Goal: Task Accomplishment & Management: Use online tool/utility

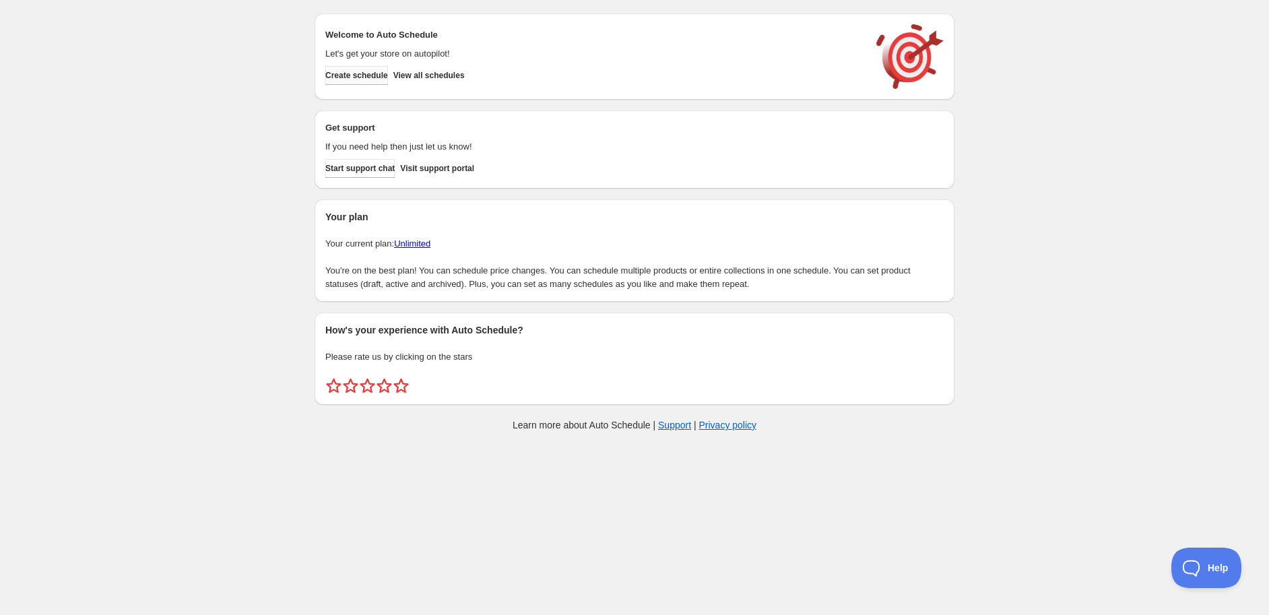
click at [365, 77] on span "Create schedule" at bounding box center [356, 75] width 63 height 11
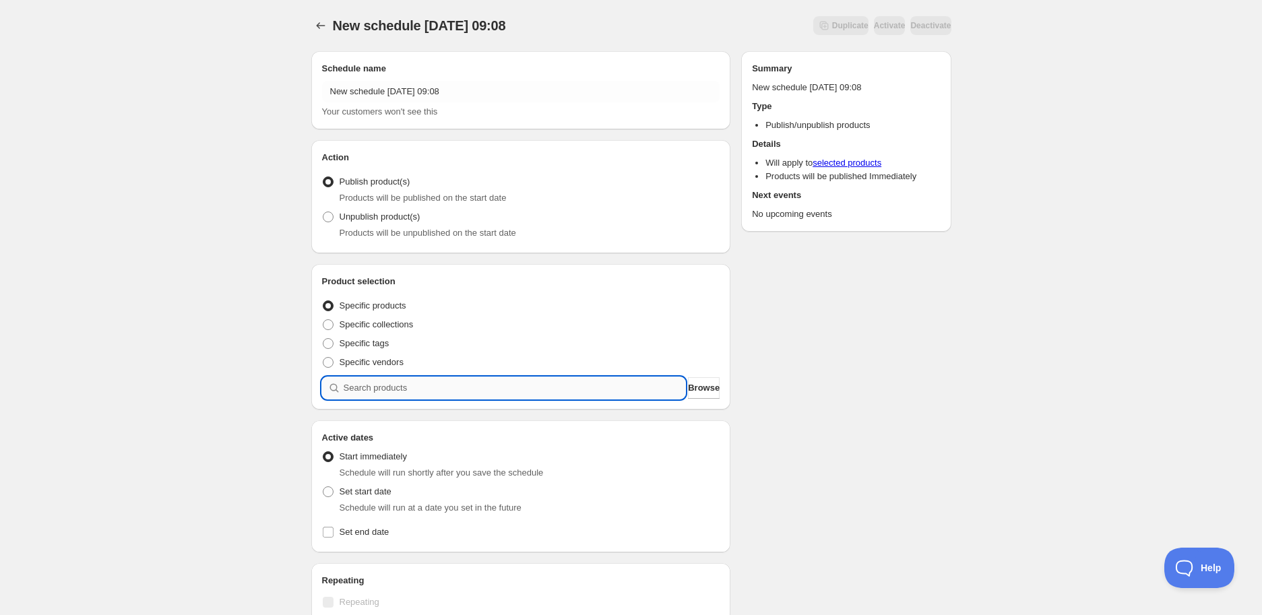
click at [375, 391] on input "search" at bounding box center [515, 388] width 342 height 22
paste input "STK009966"
type input "STK009966"
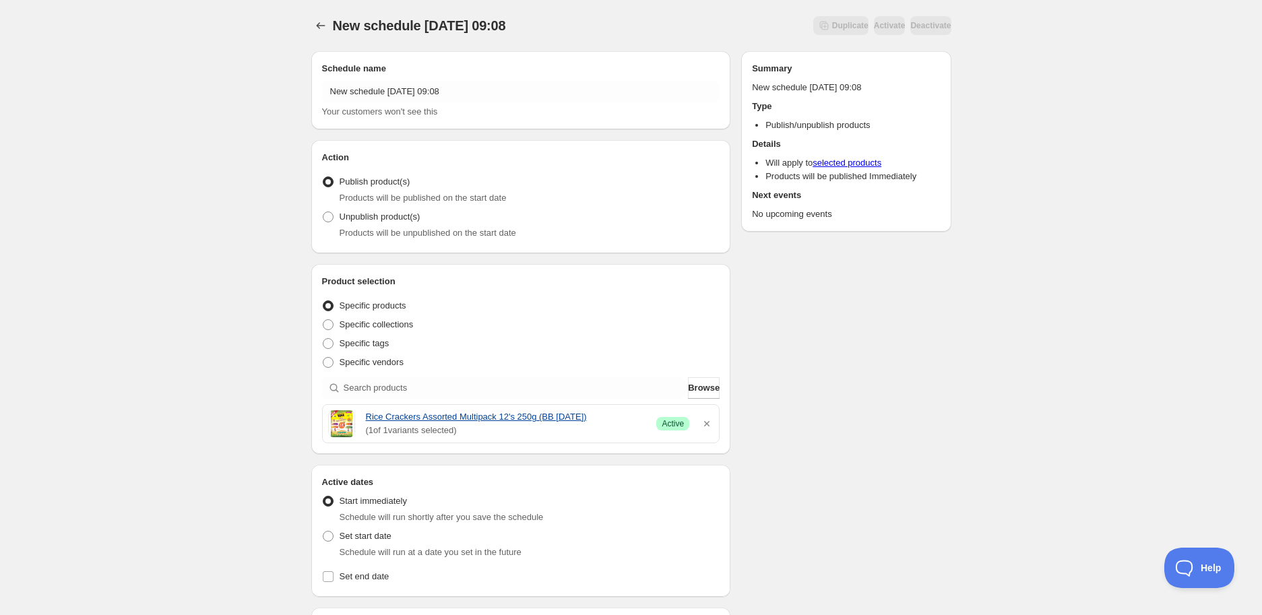
drag, startPoint x: 360, startPoint y: 419, endPoint x: 631, endPoint y: 418, distance: 270.8
click at [631, 418] on div "Rice Crackers Assorted Multipack 12's 250g (BB [DATE]) ( 1 of 1 variants select…" at bounding box center [521, 423] width 386 height 27
copy link "Rice Crackers Assorted Multipack 12's 250g (BB [DATE])"
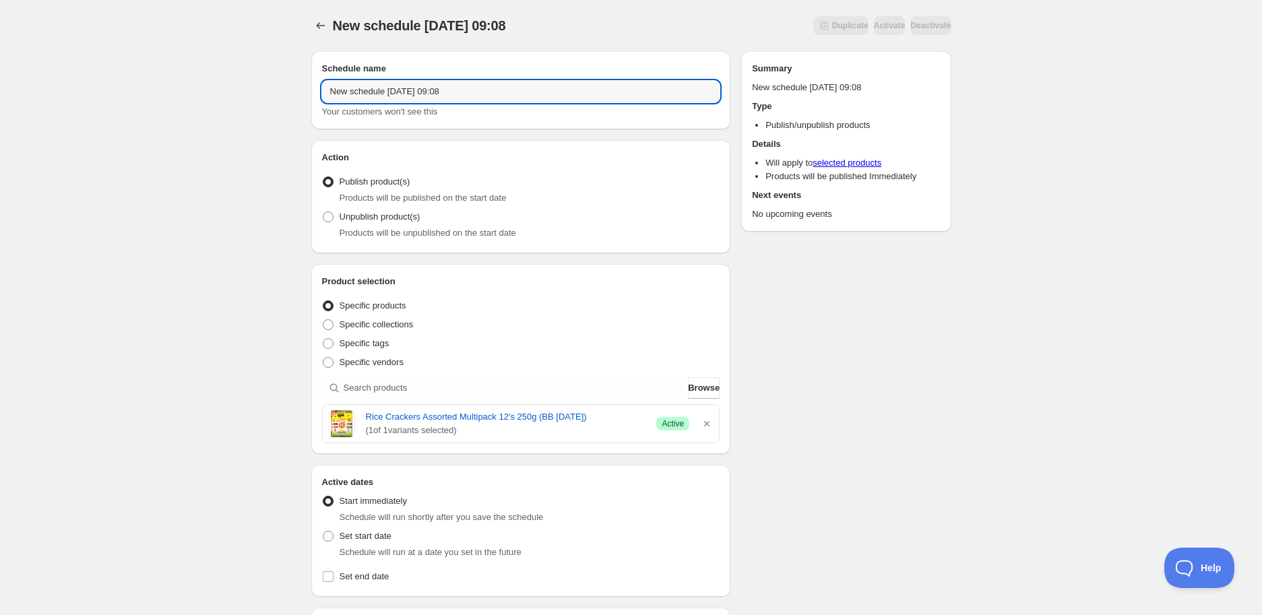
drag, startPoint x: 507, startPoint y: 93, endPoint x: 179, endPoint y: 93, distance: 328.1
click at [179, 92] on div "New schedule [DATE] 09:08. This page is ready New schedule [DATE] 09:08 Duplica…" at bounding box center [631, 535] width 1262 height 1071
paste input "Rice Crackers Assorted Multipack 12's 250g (BB [DATE])"
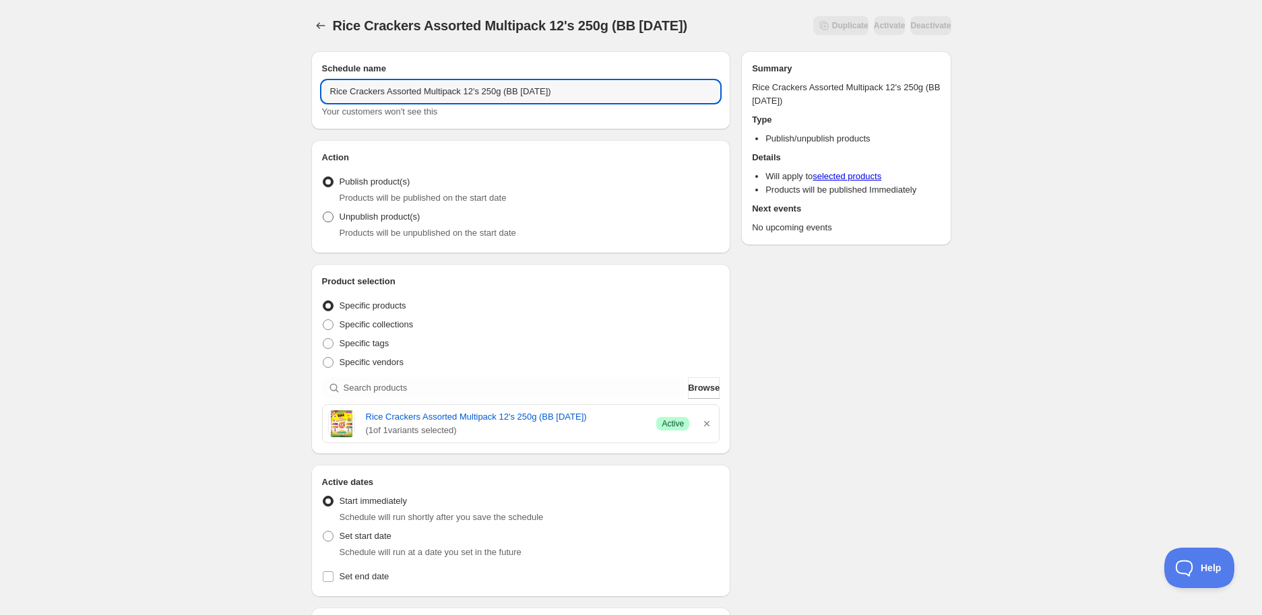
type input "Rice Crackers Assorted Multipack 12's 250g (BB [DATE])"
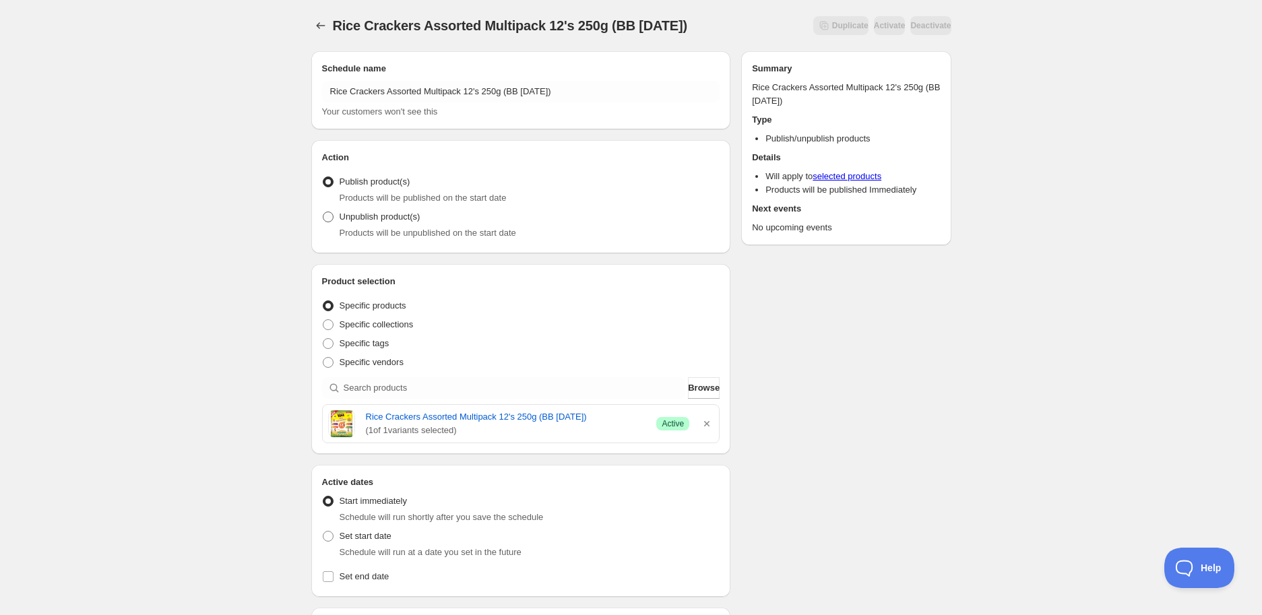
click at [376, 224] on label "Unpublish product(s)" at bounding box center [371, 217] width 98 height 19
click at [323, 212] on input "Unpublish product(s)" at bounding box center [323, 212] width 1 height 1
radio input "true"
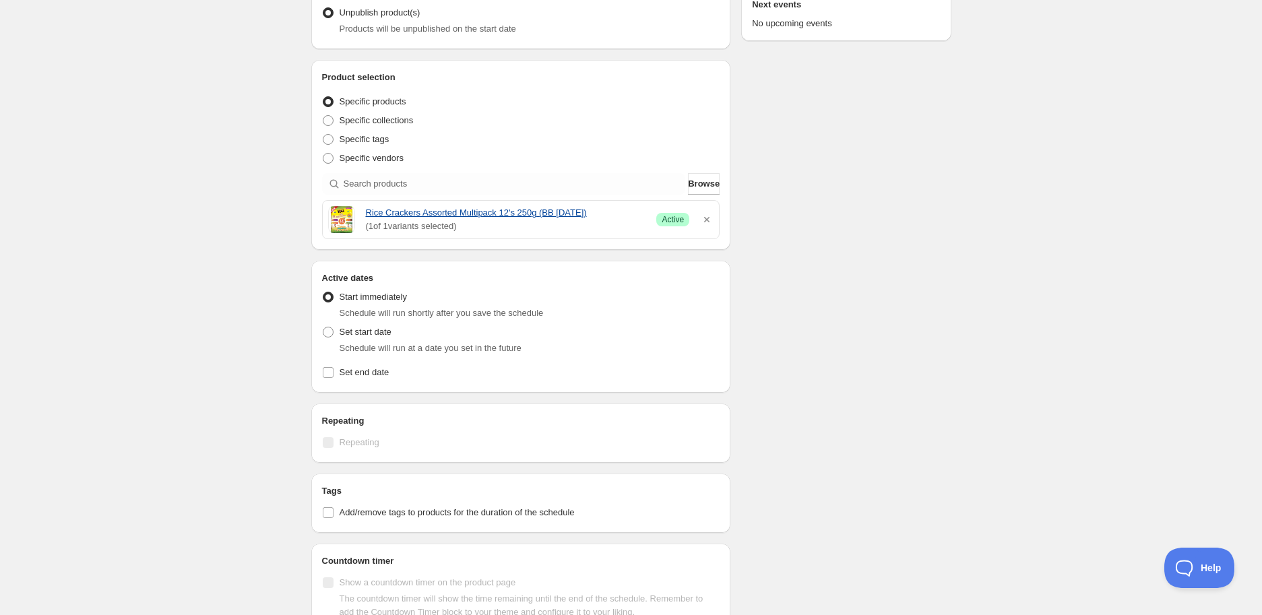
scroll to position [449, 0]
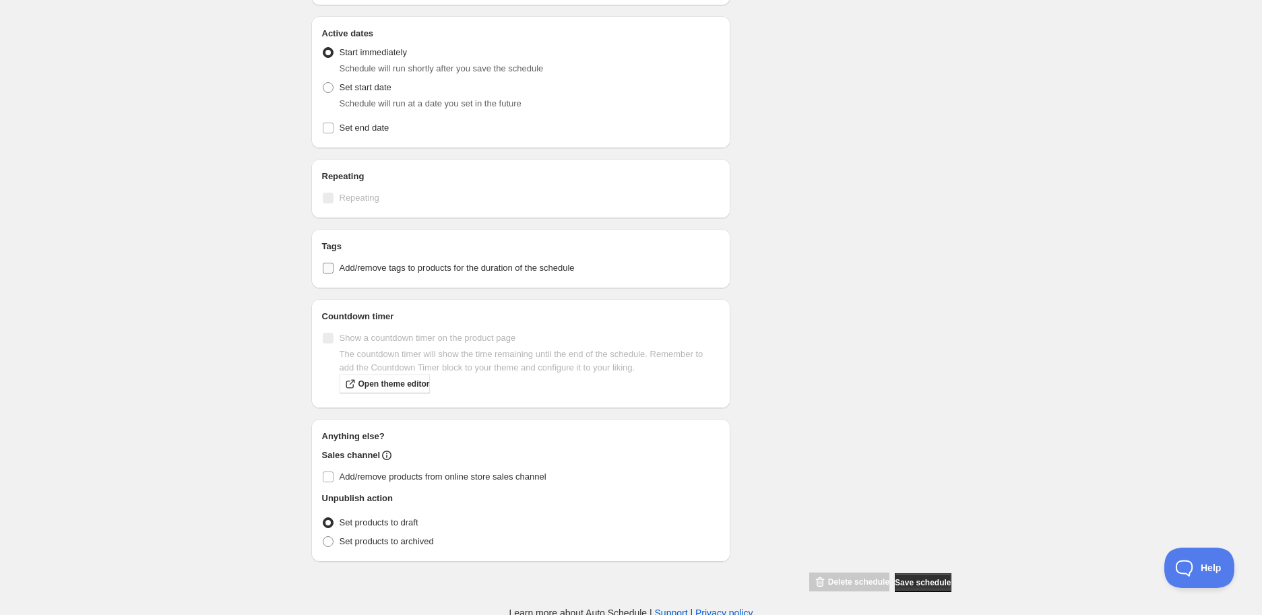
click at [414, 261] on span "Add/remove tags to products for the duration of the schedule" at bounding box center [457, 267] width 235 height 13
click at [420, 275] on label "Add/remove tags to products for the duration of the schedule" at bounding box center [521, 268] width 398 height 19
click at [333, 274] on input "Add/remove tags to products for the duration of the schedule" at bounding box center [328, 268] width 11 height 11
checkbox input "true"
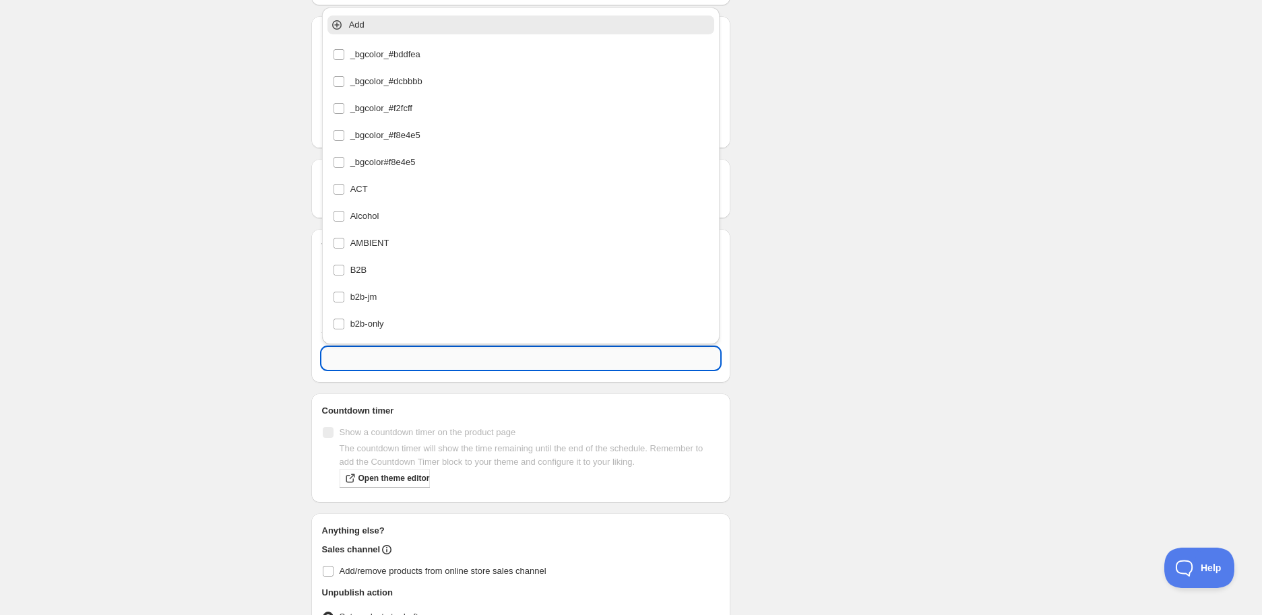
click at [395, 346] on div "Rice Crackers Assorted Multipack 12's 250g (BB [DATE]). This page is ready Rice…" at bounding box center [631, 132] width 1262 height 1163
click at [395, 349] on input "text" at bounding box center [521, 359] width 398 height 22
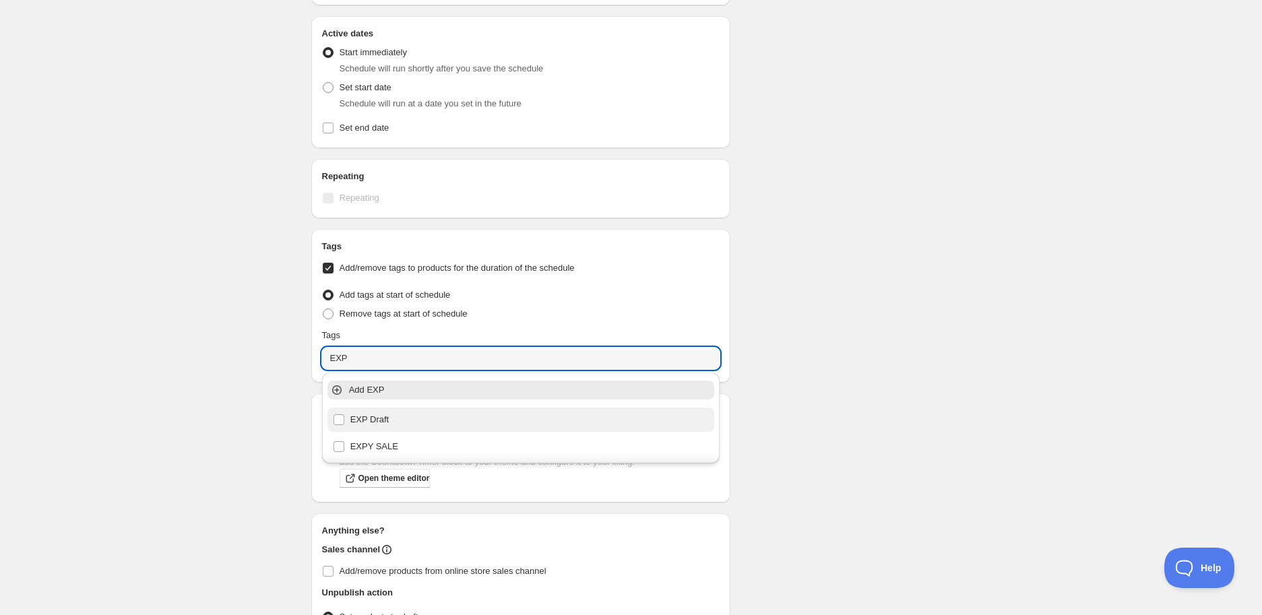
click at [413, 421] on div "EXP Draft" at bounding box center [521, 419] width 377 height 19
type input "EXP Draft"
checkbox input "true"
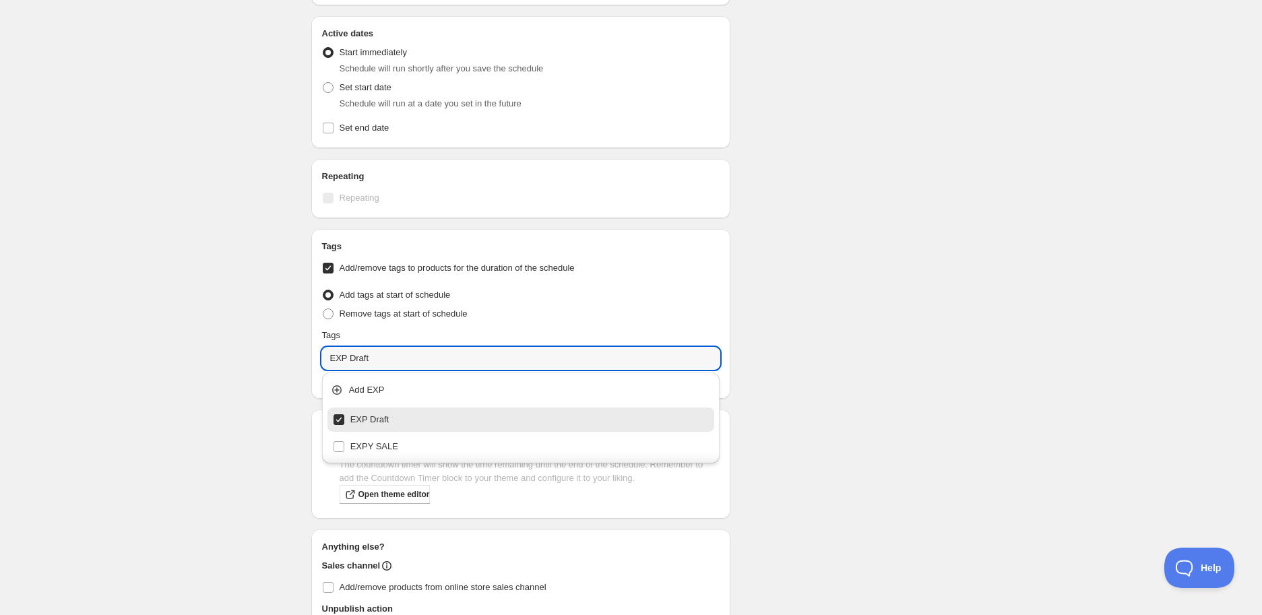
type input "EXP Draft"
click at [992, 320] on div "Rice Crackers Assorted Multipack 12's 250g (BB [DATE]). This page is ready Rice…" at bounding box center [631, 140] width 1262 height 1179
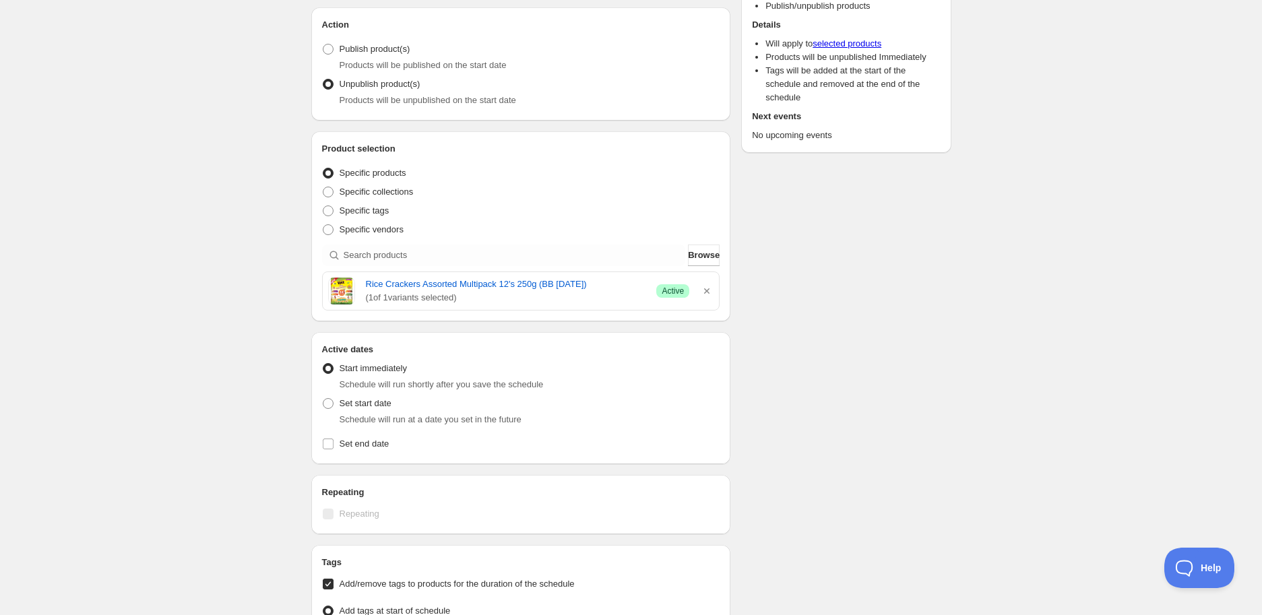
scroll to position [150, 0]
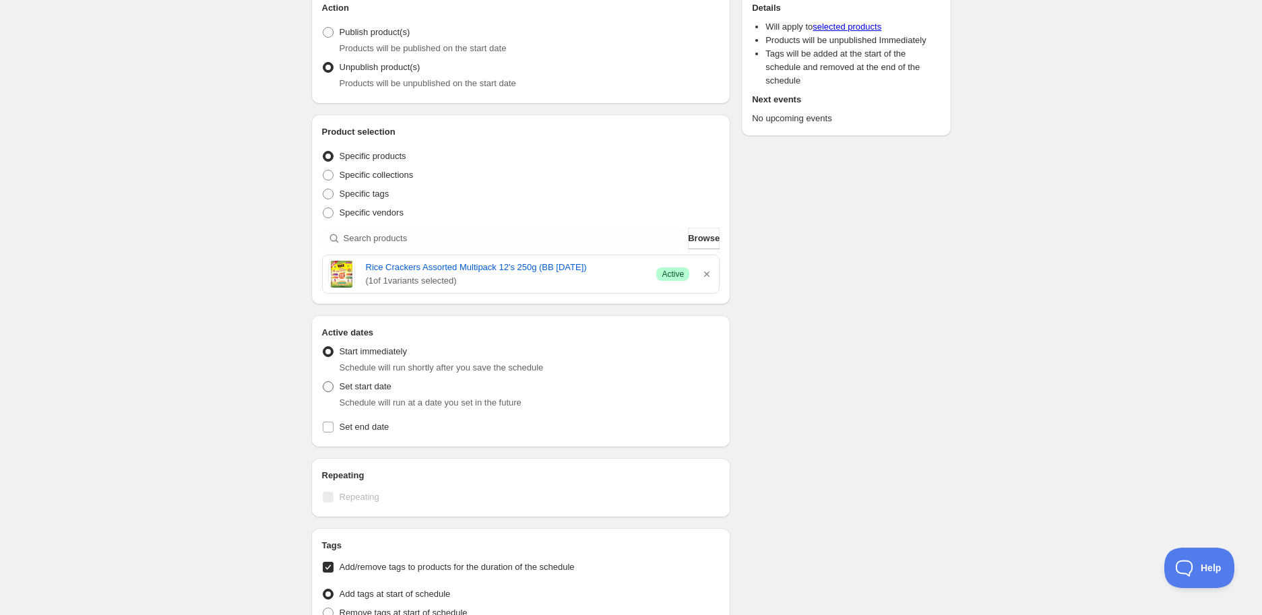
click at [348, 387] on span "Set start date" at bounding box center [366, 386] width 52 height 10
click at [323, 382] on input "Set start date" at bounding box center [323, 381] width 1 height 1
radio input "true"
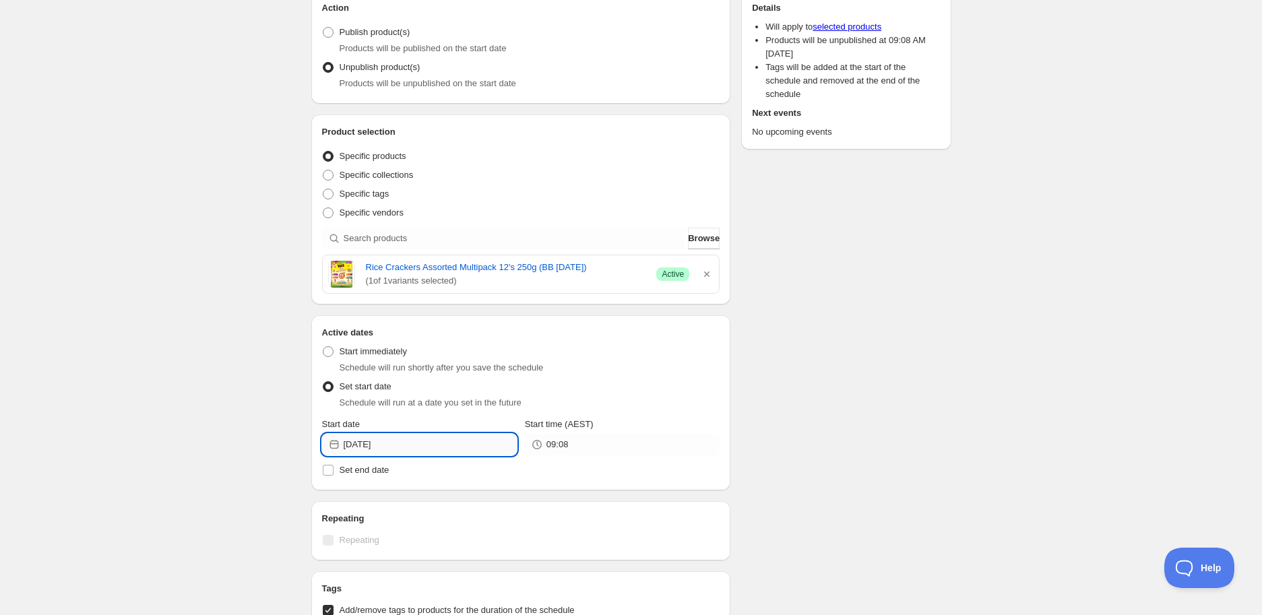
click at [446, 443] on input "[DATE]" at bounding box center [430, 445] width 173 height 22
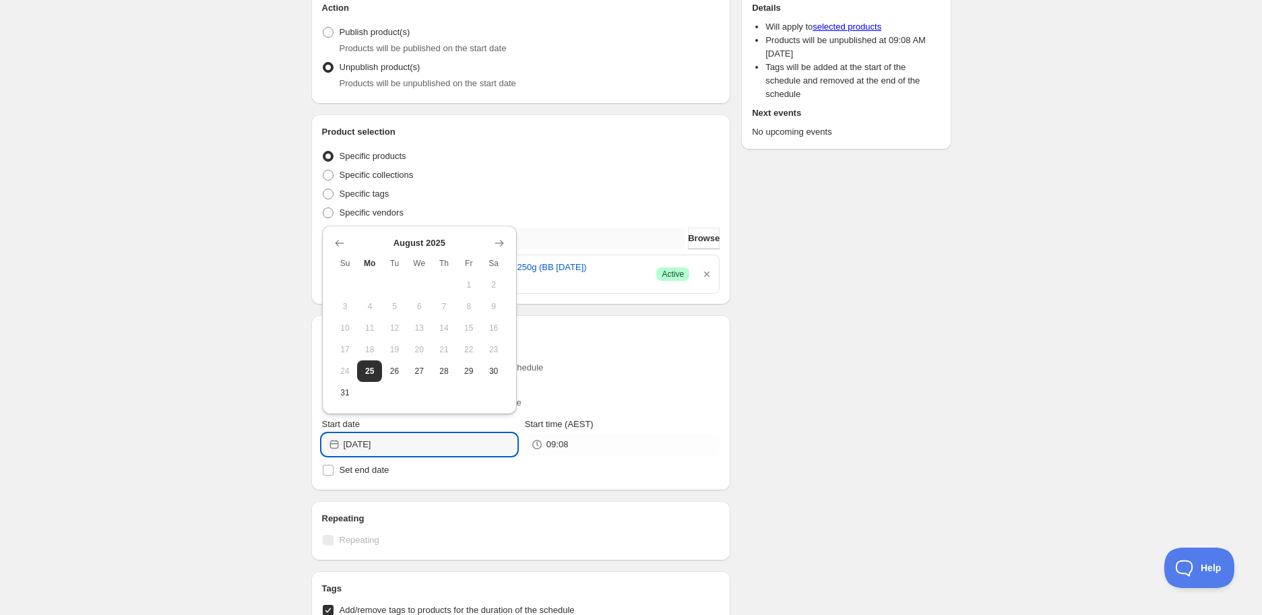
click at [495, 238] on icon "Show next month, September 2025" at bounding box center [498, 242] width 13 height 13
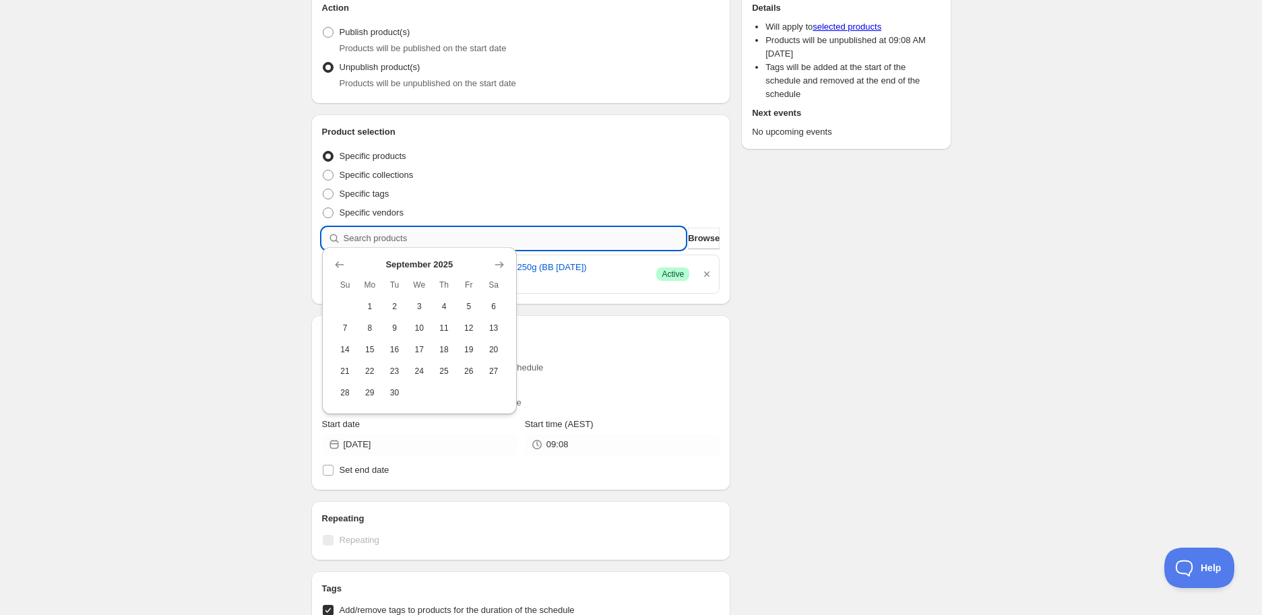
click at [495, 238] on input "search" at bounding box center [515, 239] width 342 height 22
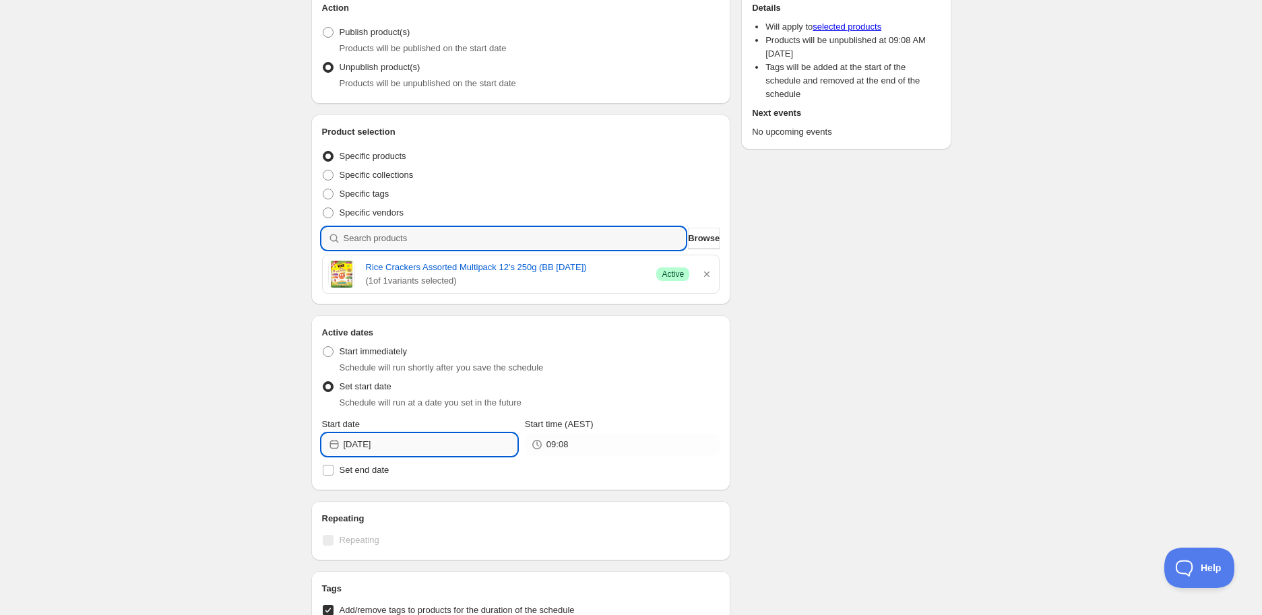
click at [413, 444] on input "[DATE]" at bounding box center [430, 445] width 173 height 22
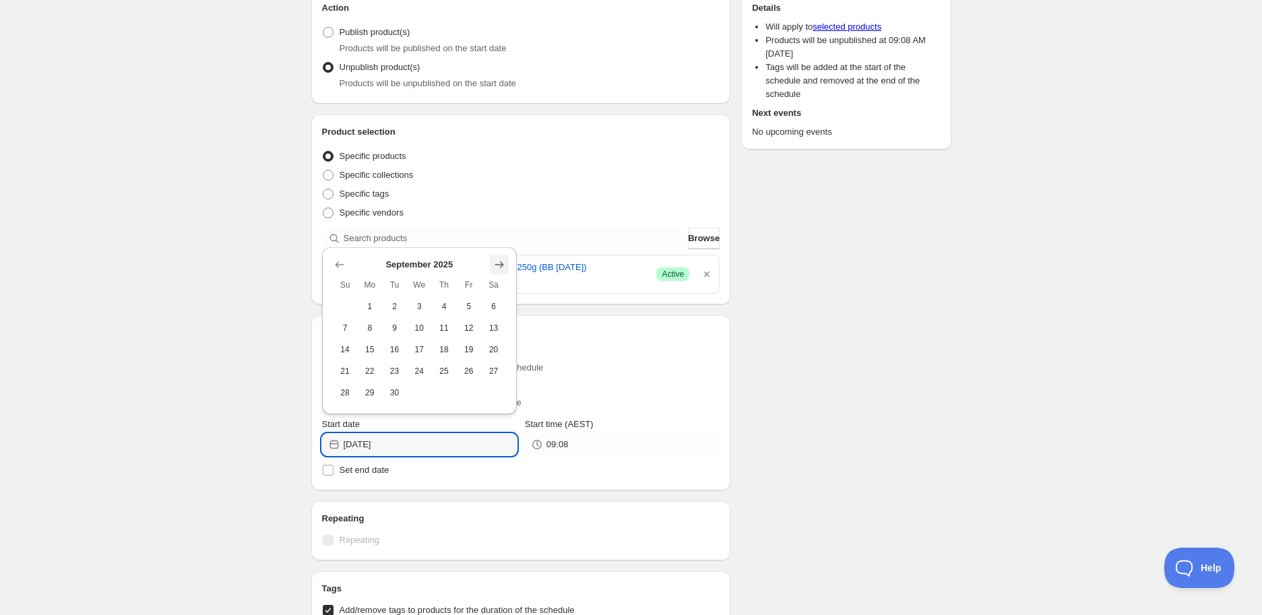
click at [507, 267] on button "Show next month, October 2025" at bounding box center [499, 264] width 19 height 19
click at [340, 263] on icon "Show previous month, September 2025" at bounding box center [339, 264] width 13 height 13
click at [393, 391] on span "30" at bounding box center [394, 392] width 14 height 11
type input "[DATE]"
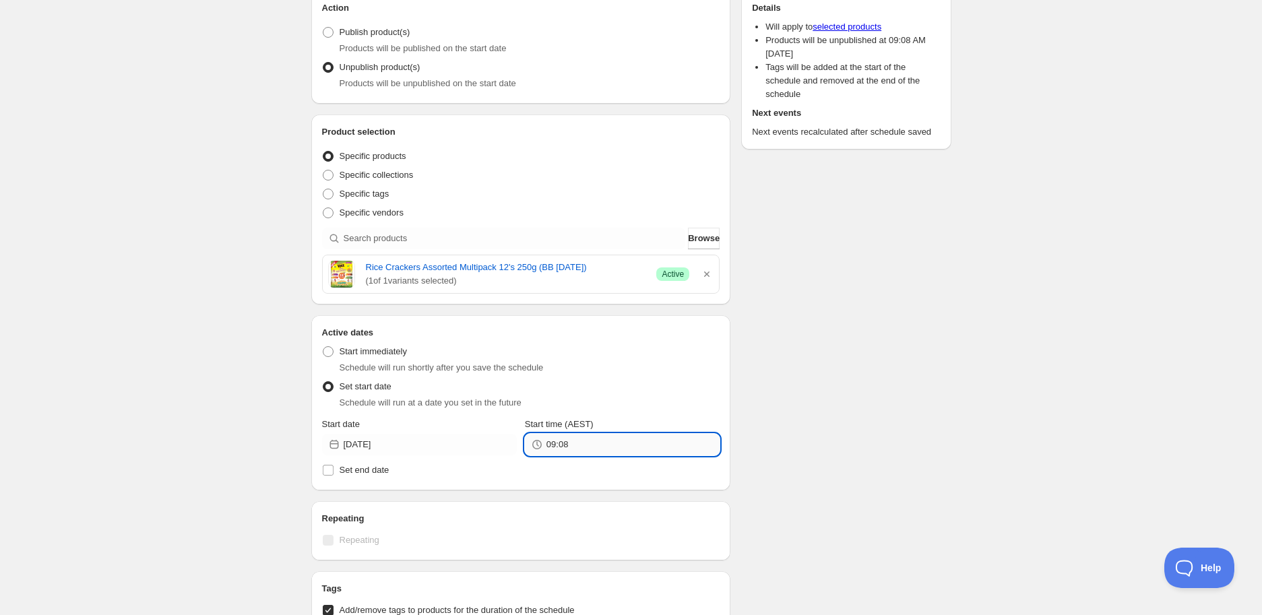
click at [579, 441] on input "09:08" at bounding box center [632, 445] width 173 height 22
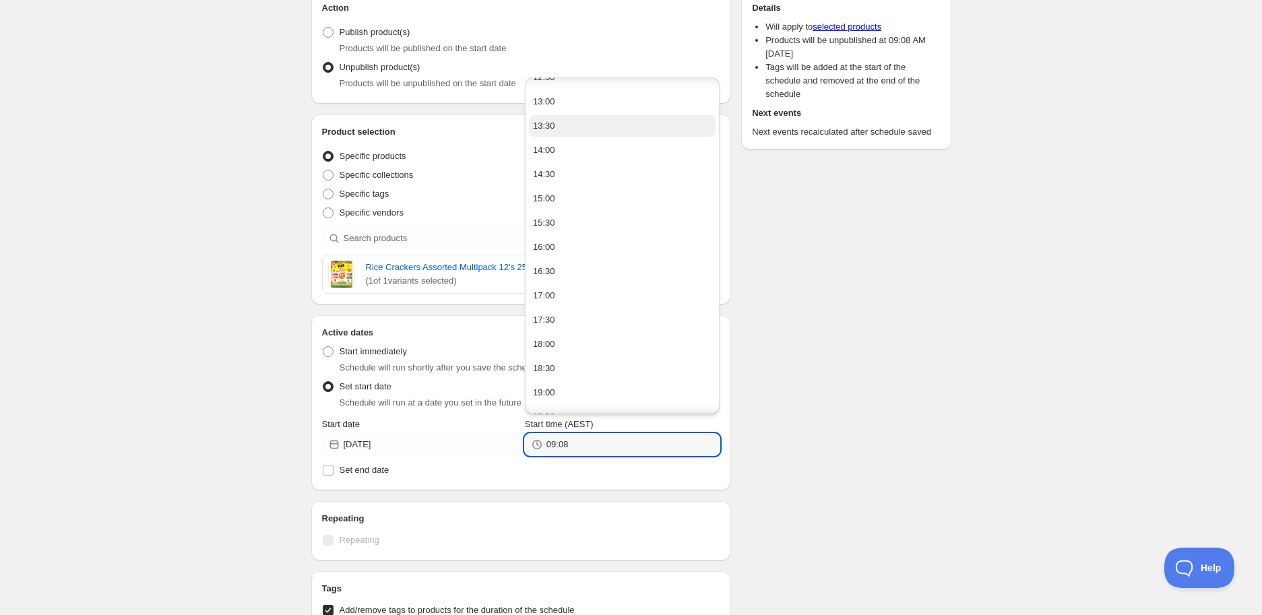
scroll to position [598, 0]
click at [562, 165] on button "14:00" at bounding box center [622, 173] width 187 height 22
type input "14:00"
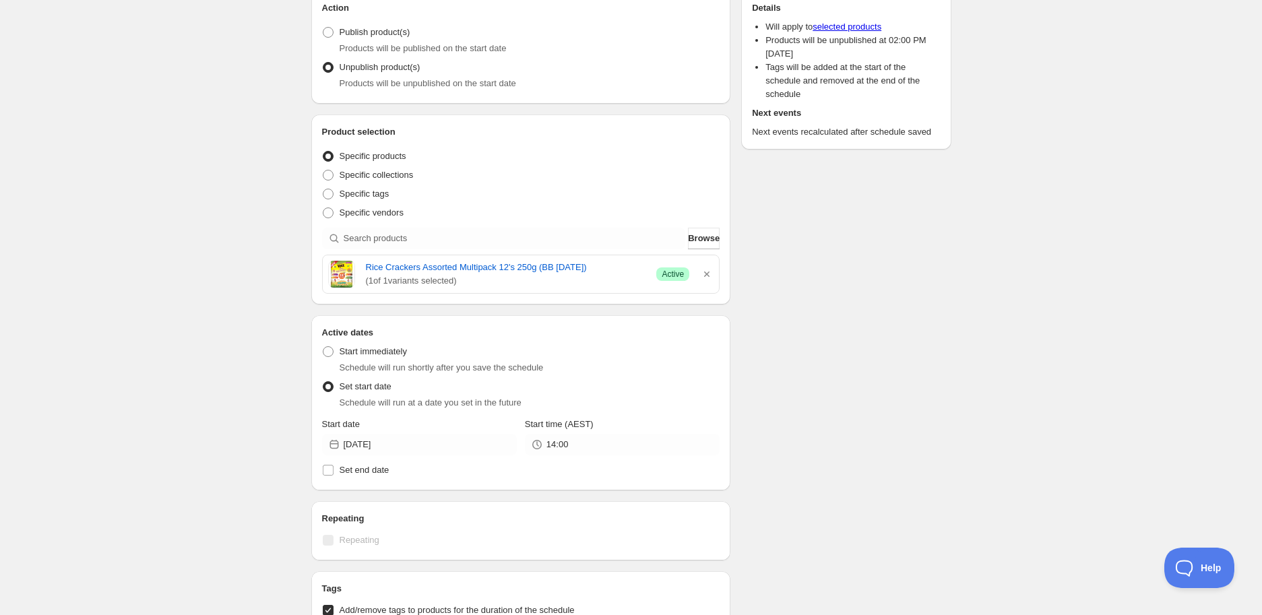
click at [869, 313] on div "Schedule name Rice Crackers Assorted Multipack 12's 250g (BB [DATE]) Your custo…" at bounding box center [625, 468] width 651 height 1155
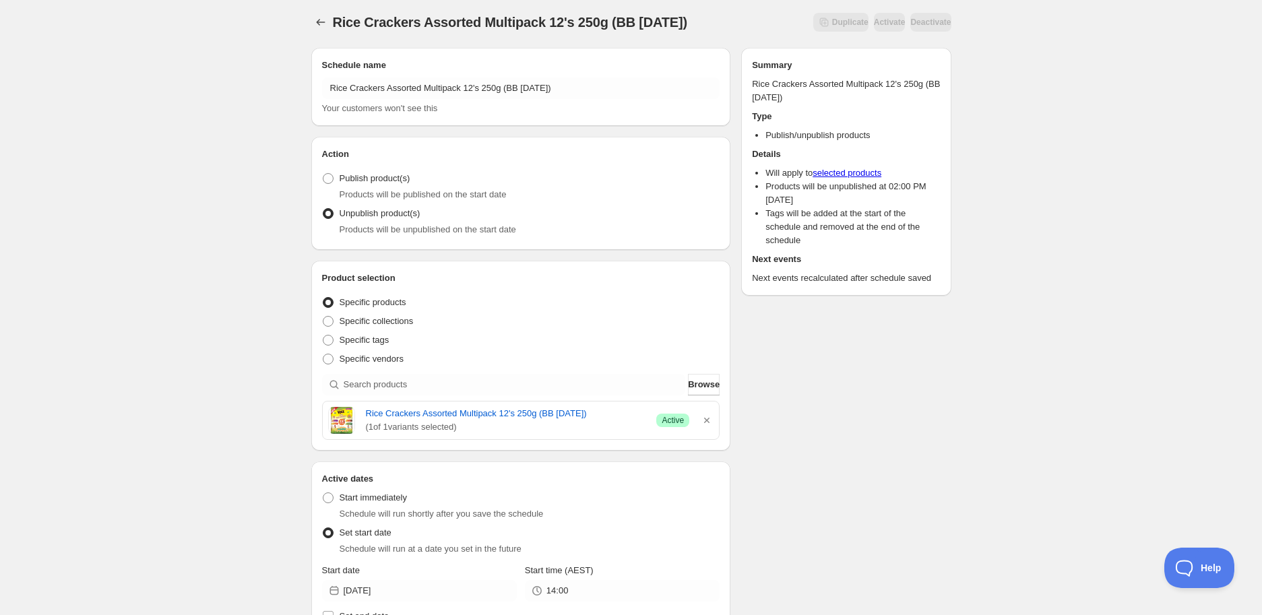
scroll to position [0, 0]
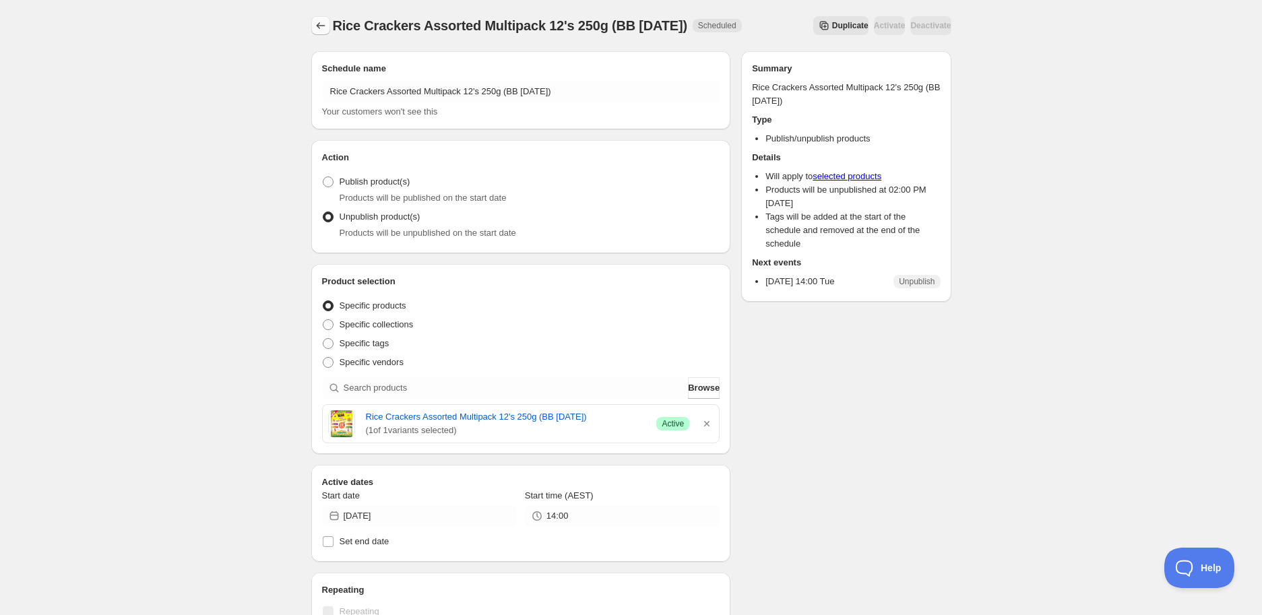
click at [329, 30] on button "Schedules" at bounding box center [320, 25] width 19 height 19
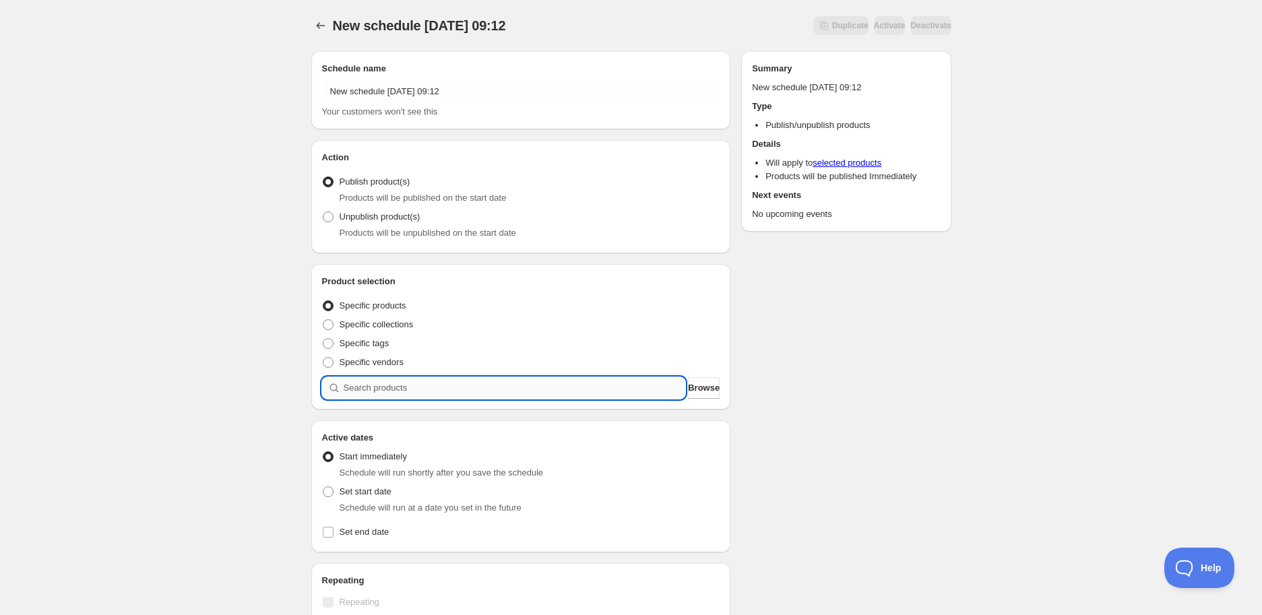
click at [422, 388] on input "search" at bounding box center [515, 388] width 342 height 22
paste input "search"
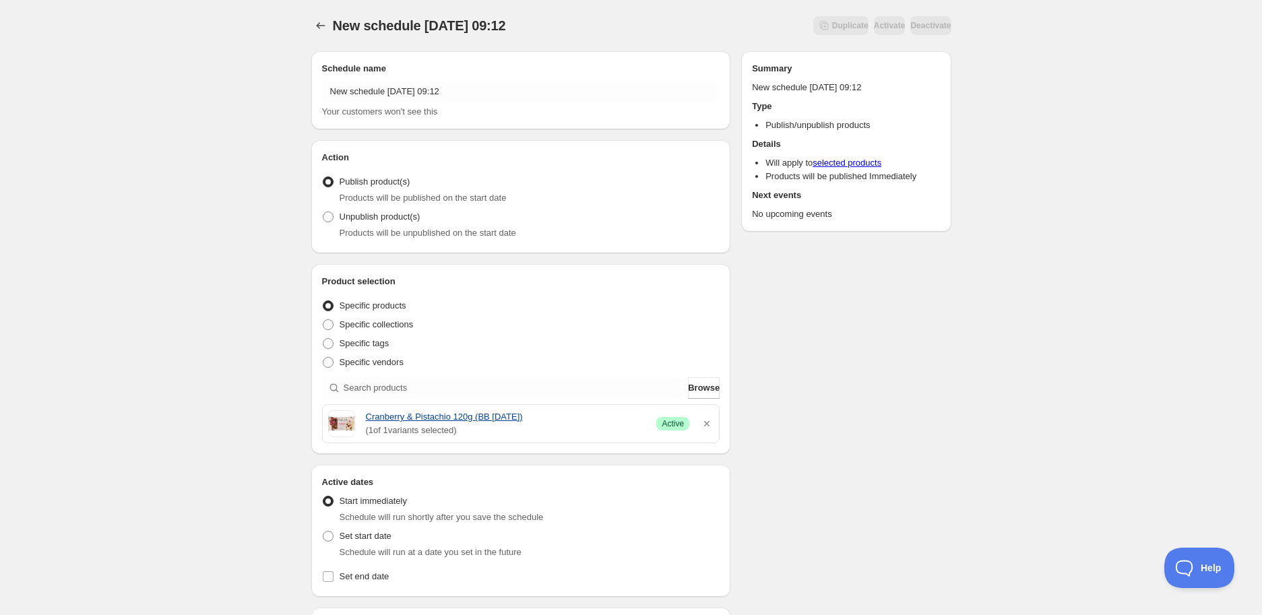
drag, startPoint x: 359, startPoint y: 415, endPoint x: 529, endPoint y: 418, distance: 169.8
click at [528, 418] on div "Cranberry & Pistachio 120g (BB [DATE]) ( 1 of 1 variants selected) Success Acti…" at bounding box center [521, 423] width 386 height 27
click at [193, 427] on div "New schedule [DATE] 09:12. This page is ready New schedule [DATE] 09:12 Duplica…" at bounding box center [631, 535] width 1262 height 1071
drag, startPoint x: 362, startPoint y: 414, endPoint x: 567, endPoint y: 418, distance: 204.8
click at [567, 418] on div "Cranberry & Pistachio 120g (BB [DATE]) ( 1 of 1 variants selected) Success Acti…" at bounding box center [521, 423] width 386 height 27
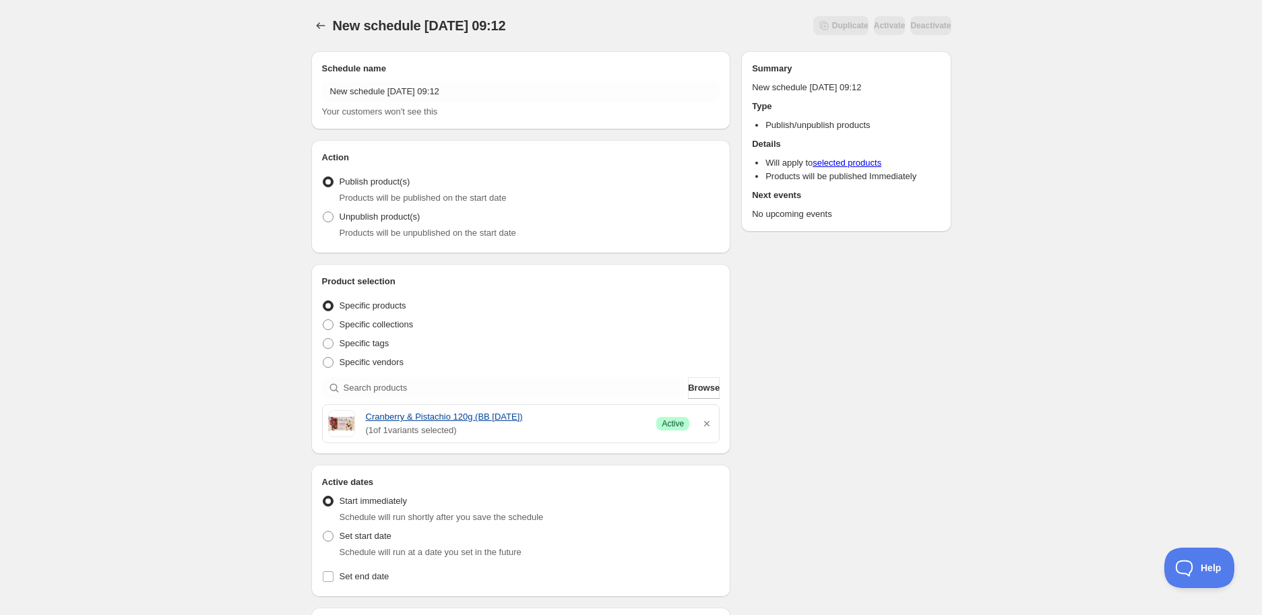
copy link "Cranberry & Pistachio 120g (BB [DATE])"
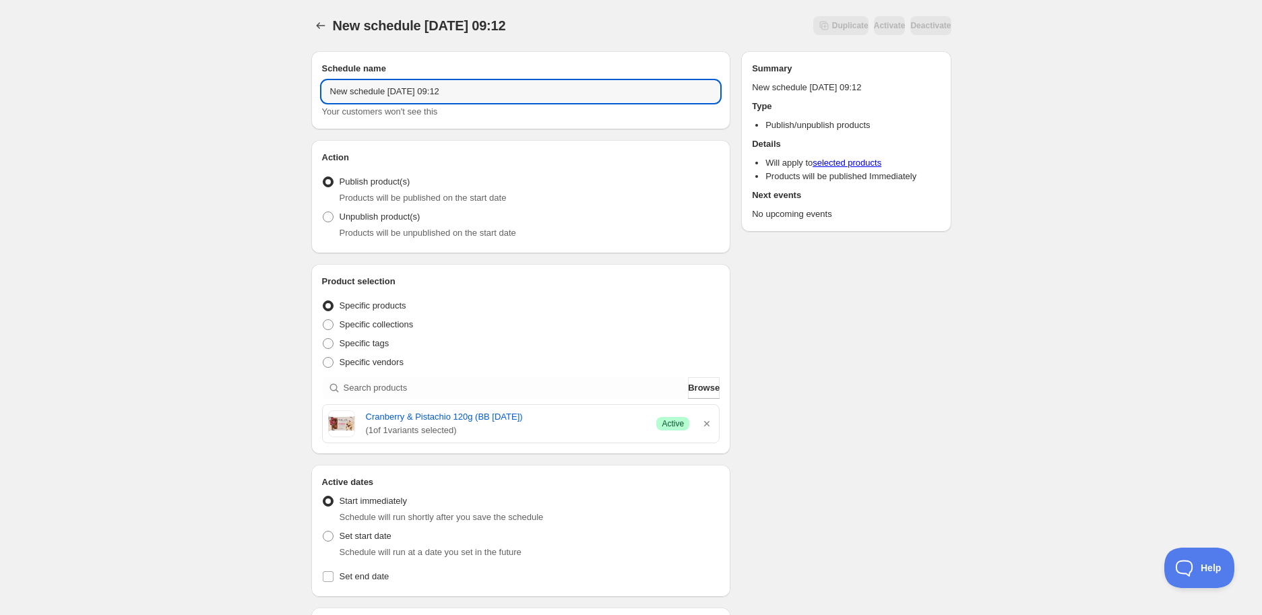
drag, startPoint x: 402, startPoint y: 90, endPoint x: 259, endPoint y: 89, distance: 142.8
click at [259, 89] on div "New schedule [DATE] 09:12. This page is ready New schedule [DATE] 09:12 Duplica…" at bounding box center [631, 535] width 1262 height 1071
paste input "Cranberry & Pistachio 120g (BB [DATE])"
type input "Cranberry & Pistachio 120g (BB [DATE])"
click at [385, 229] on span "Products will be unpublished on the start date" at bounding box center [428, 233] width 177 height 10
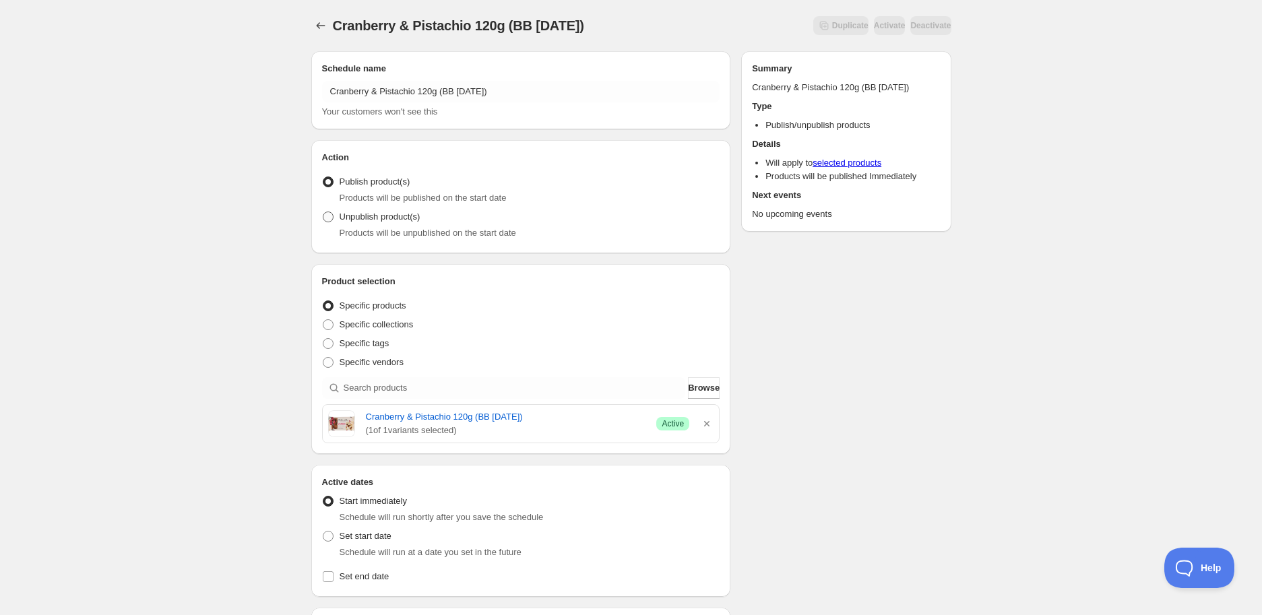
click at [381, 222] on span "Unpublish product(s)" at bounding box center [380, 217] width 81 height 10
click at [323, 212] on input "Unpublish product(s)" at bounding box center [323, 212] width 1 height 1
radio input "true"
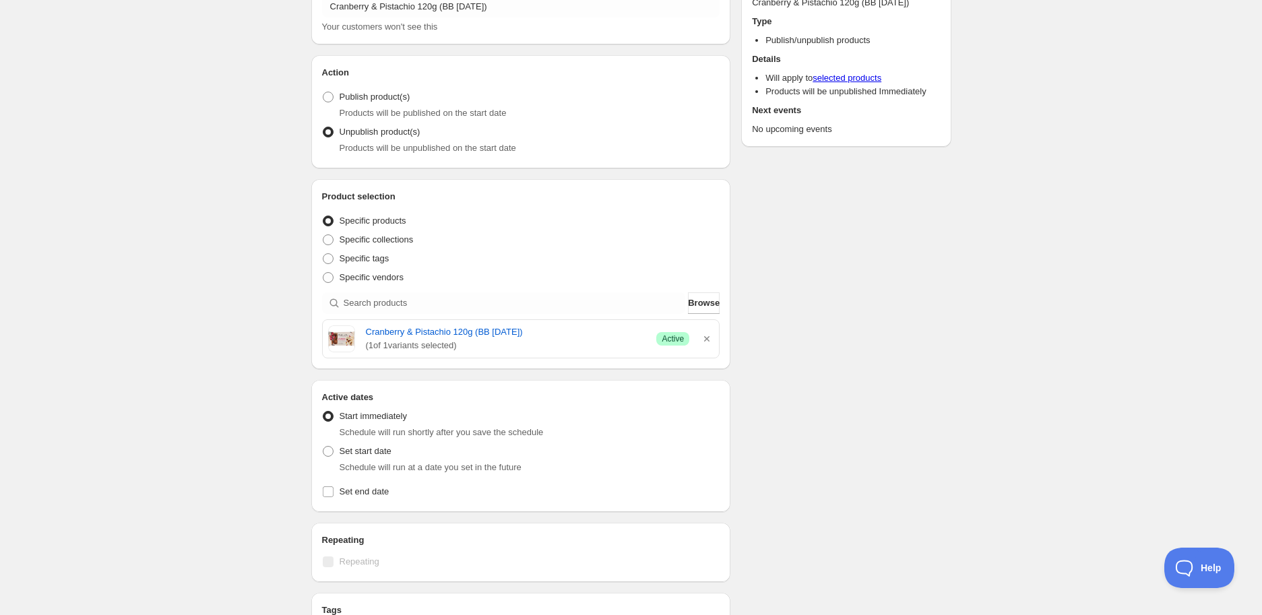
scroll to position [150, 0]
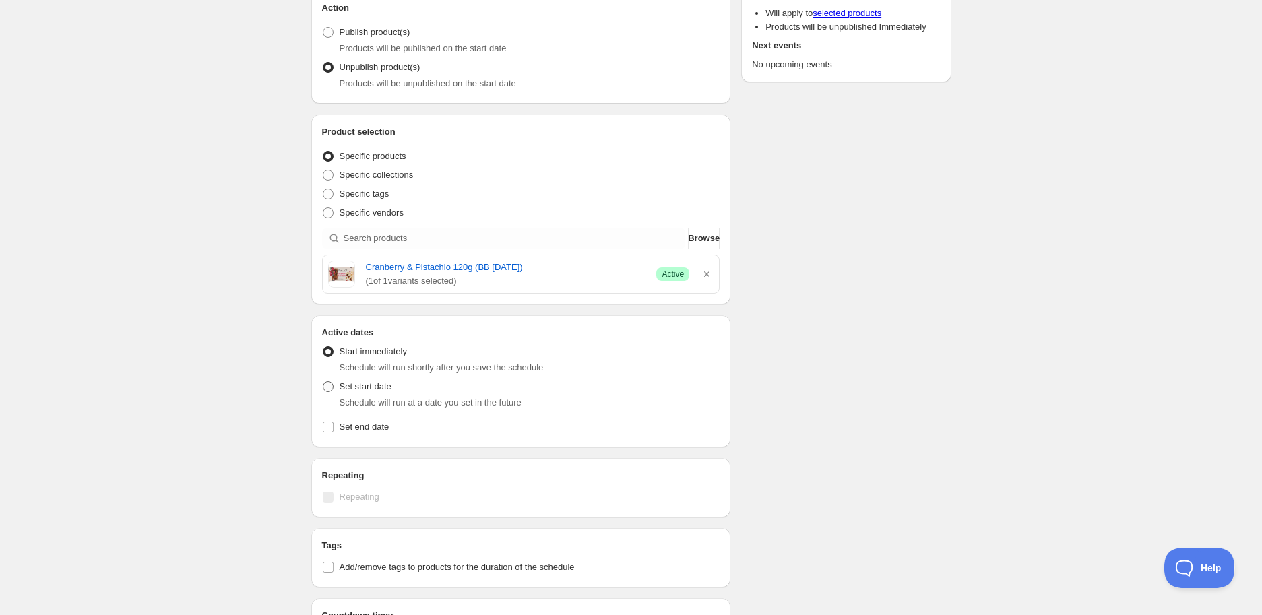
click at [379, 387] on span "Set start date" at bounding box center [366, 386] width 52 height 10
click at [323, 382] on input "Set start date" at bounding box center [323, 381] width 1 height 1
radio input "true"
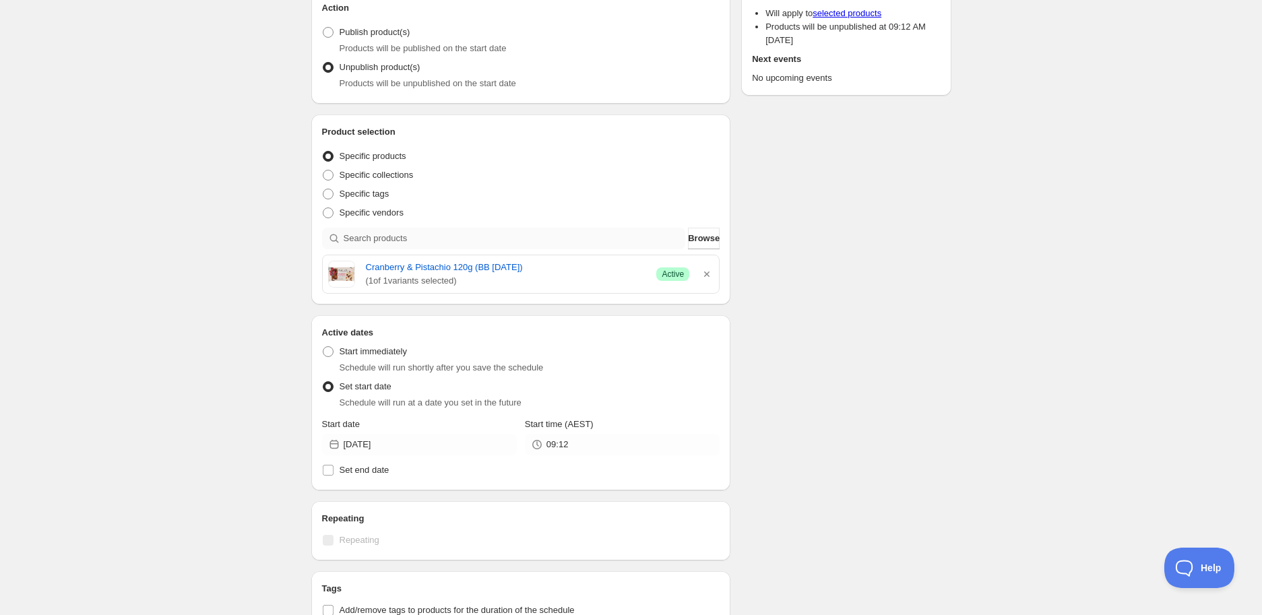
scroll to position [224, 0]
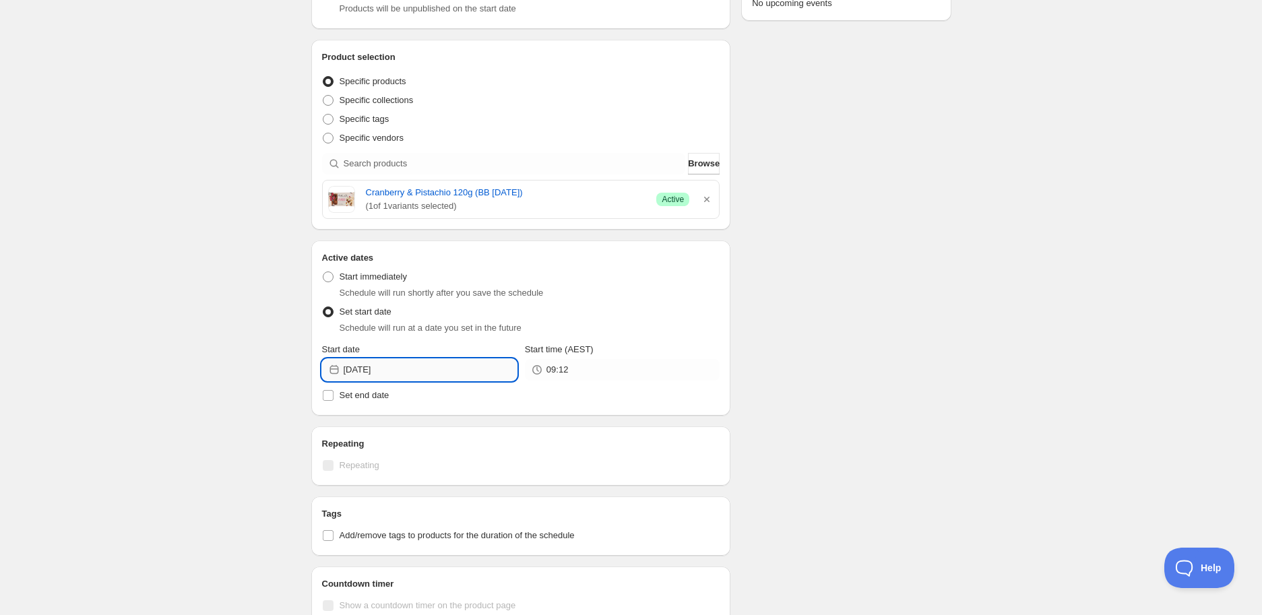
click at [393, 373] on input "[DATE]" at bounding box center [430, 370] width 173 height 22
click at [494, 400] on icon "Show next month, September 2025" at bounding box center [498, 401] width 13 height 13
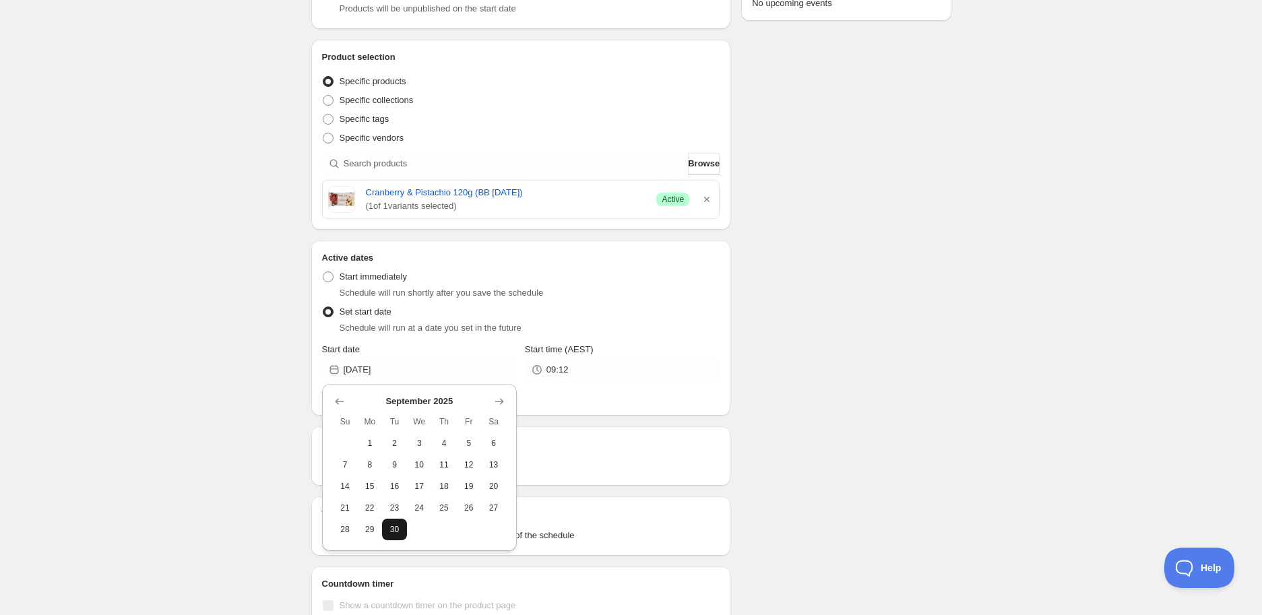
click at [398, 524] on span "30" at bounding box center [394, 529] width 14 height 11
type input "[DATE]"
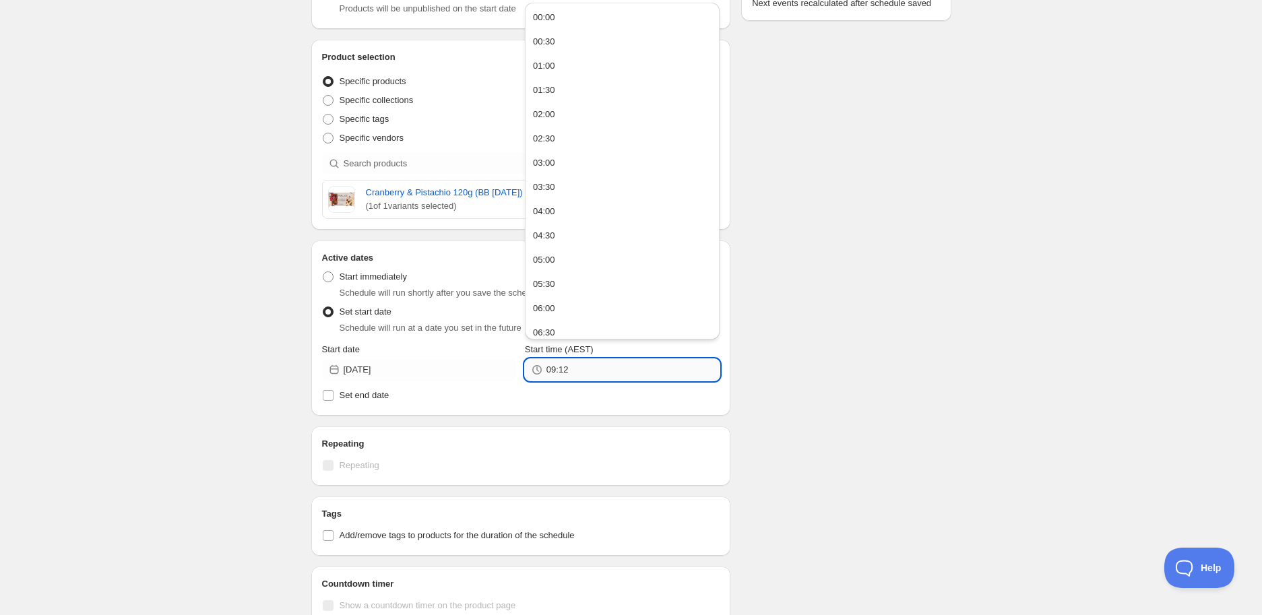
click at [586, 364] on input "09:12" at bounding box center [632, 370] width 173 height 22
click at [635, 171] on button "14:00" at bounding box center [622, 173] width 187 height 22
type input "14:00"
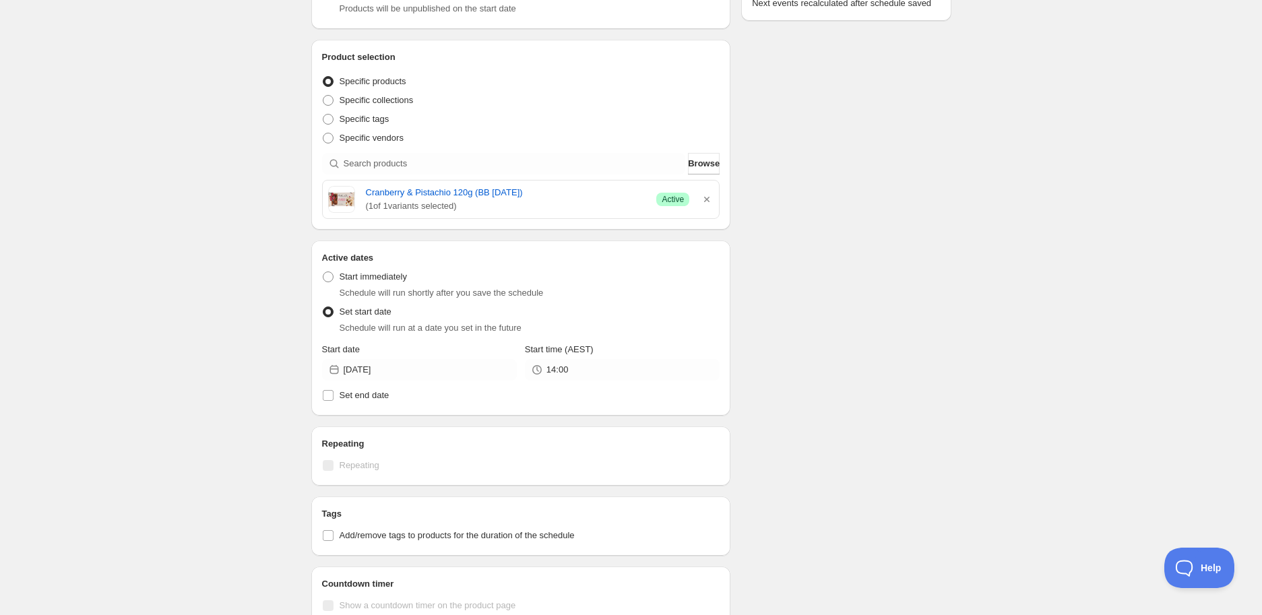
scroll to position [449, 0]
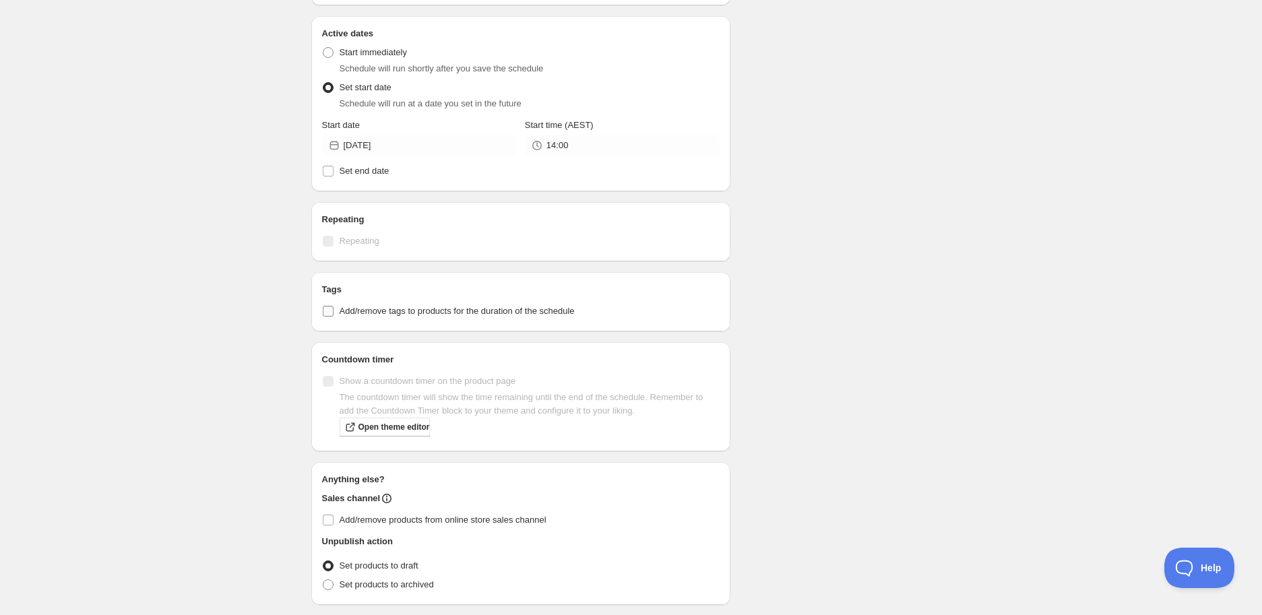
click at [389, 317] on label "Add/remove tags to products for the duration of the schedule" at bounding box center [521, 311] width 398 height 19
click at [333, 317] on input "Add/remove tags to products for the duration of the schedule" at bounding box center [328, 311] width 11 height 11
checkbox input "true"
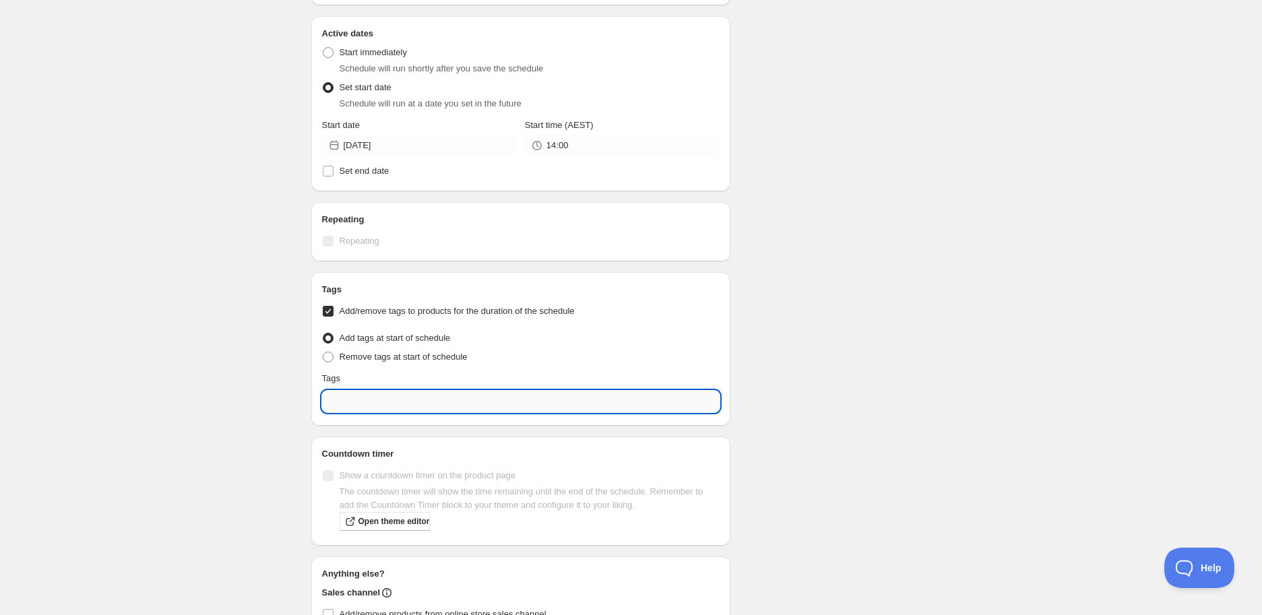
click at [400, 408] on input "text" at bounding box center [521, 402] width 398 height 22
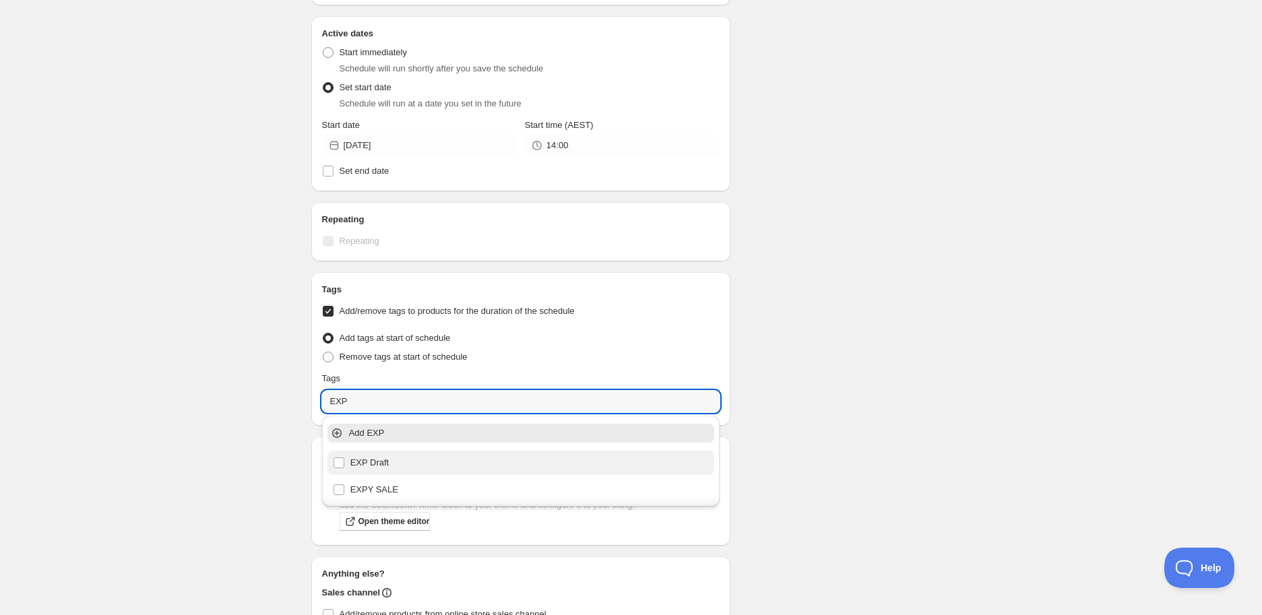
click at [439, 453] on div "EXP Draft" at bounding box center [521, 462] width 377 height 19
type input "EXP Draft"
checkbox input "true"
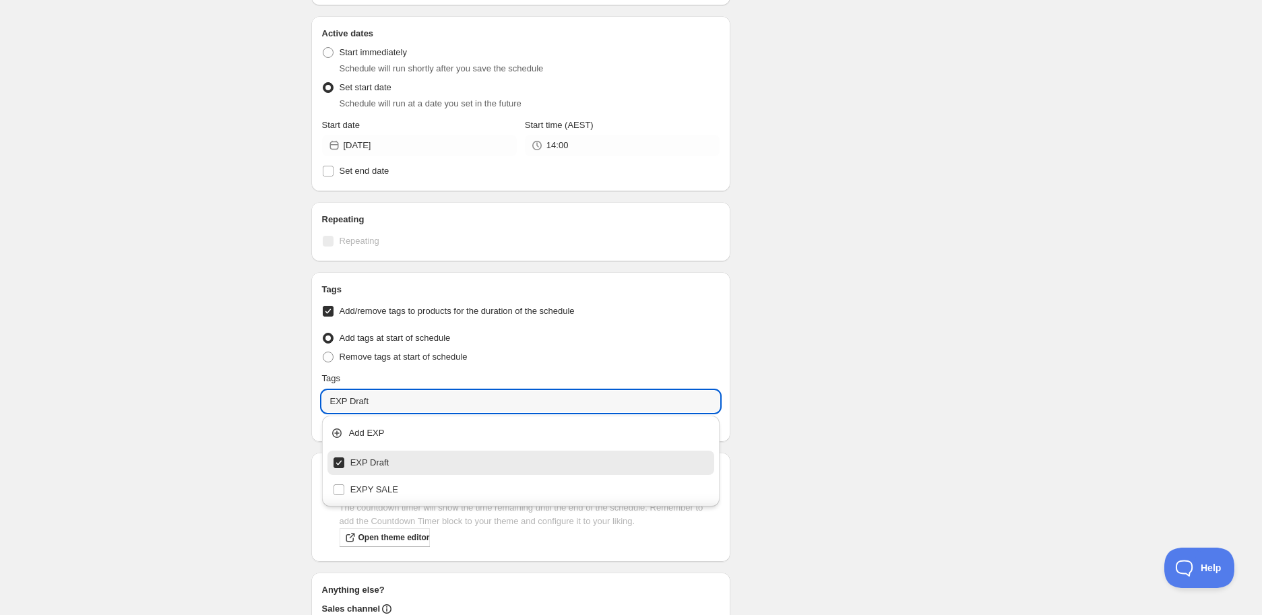
type input "EXP Draft"
click at [858, 364] on div "Schedule name Cranberry & Pistachio 120g (BB [DATE]) Your customers won't see t…" at bounding box center [625, 169] width 651 height 1155
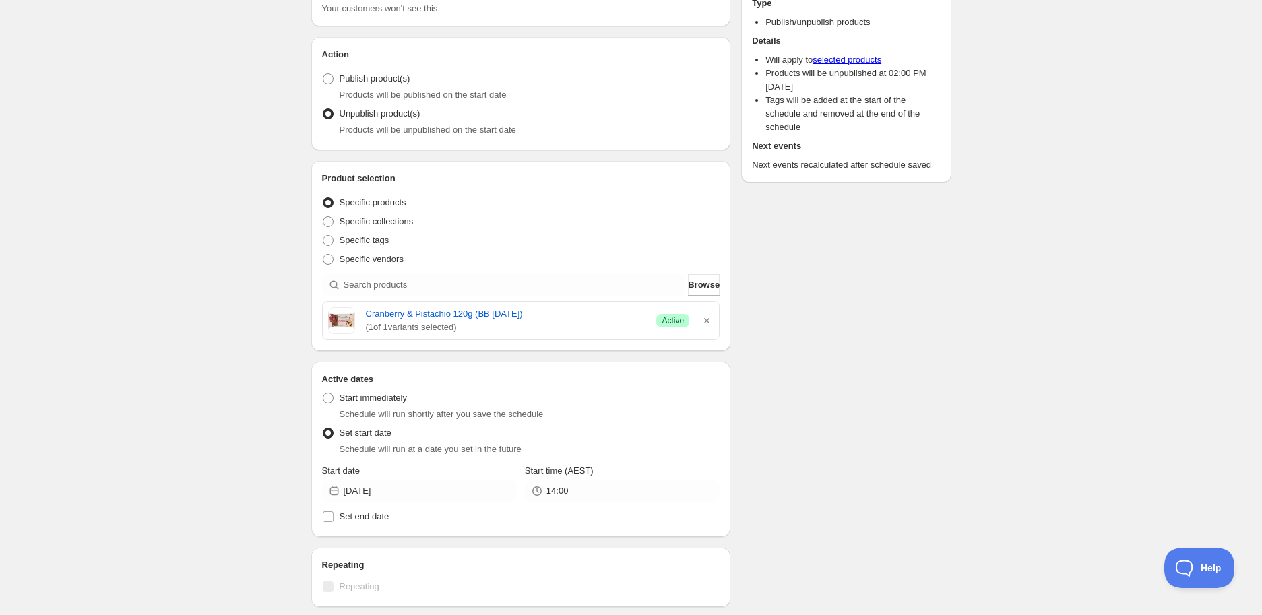
scroll to position [0, 0]
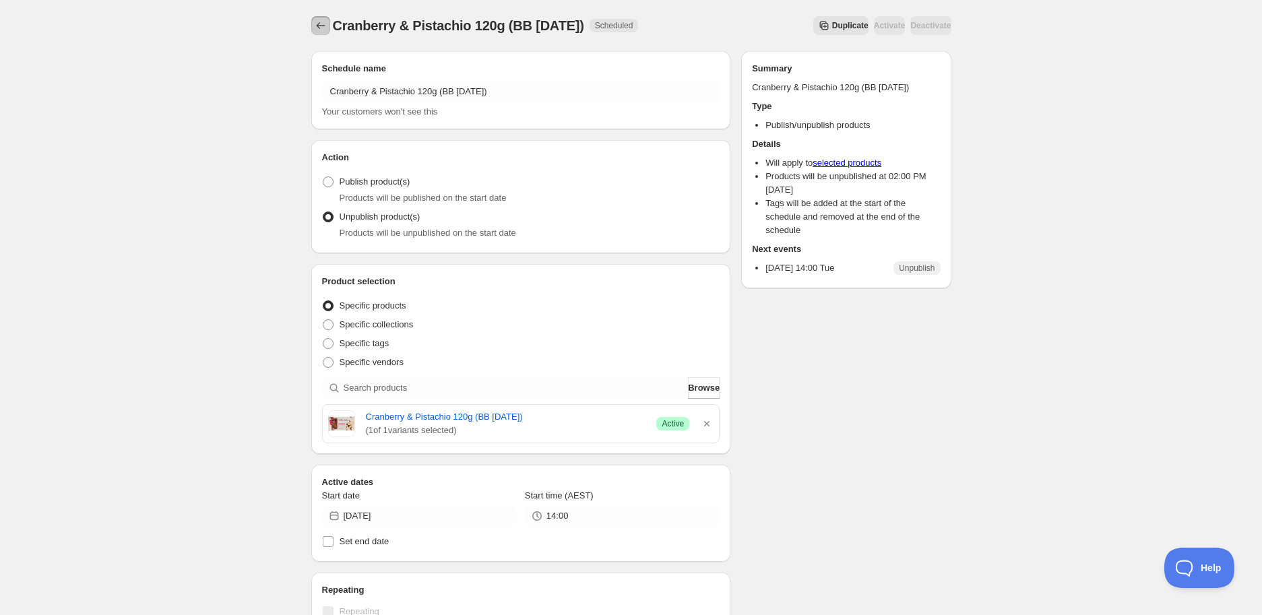
click at [315, 31] on icon "Schedules" at bounding box center [320, 25] width 13 height 13
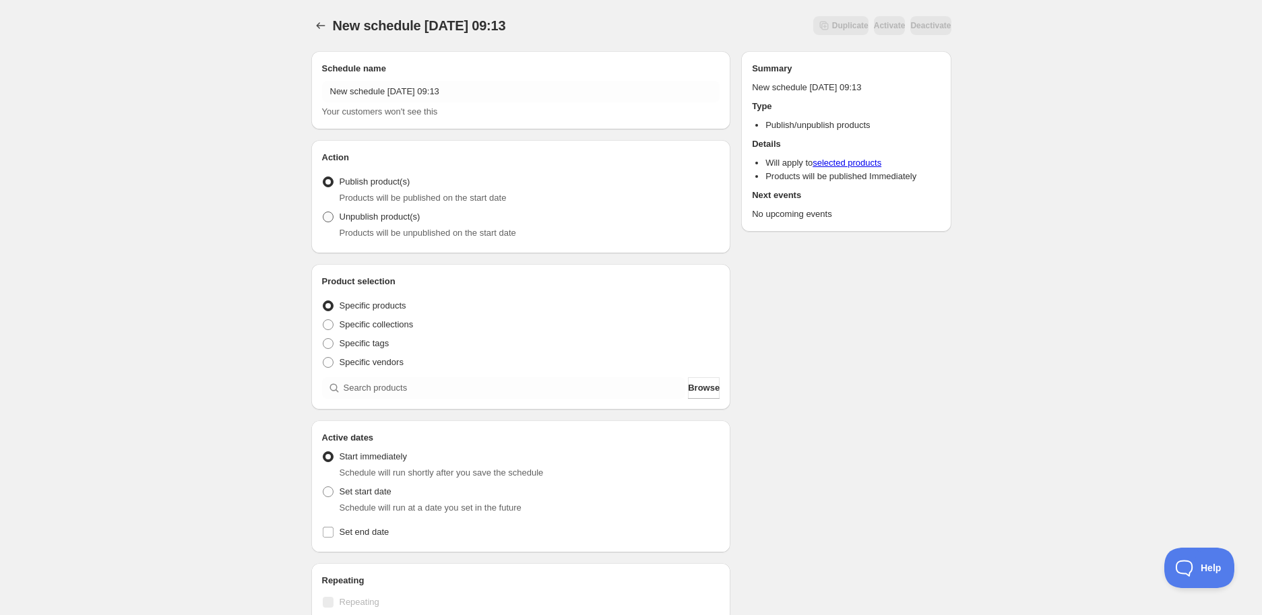
click at [400, 220] on span "Unpublish product(s)" at bounding box center [380, 217] width 81 height 10
click at [323, 212] on input "Unpublish product(s)" at bounding box center [323, 212] width 1 height 1
radio input "true"
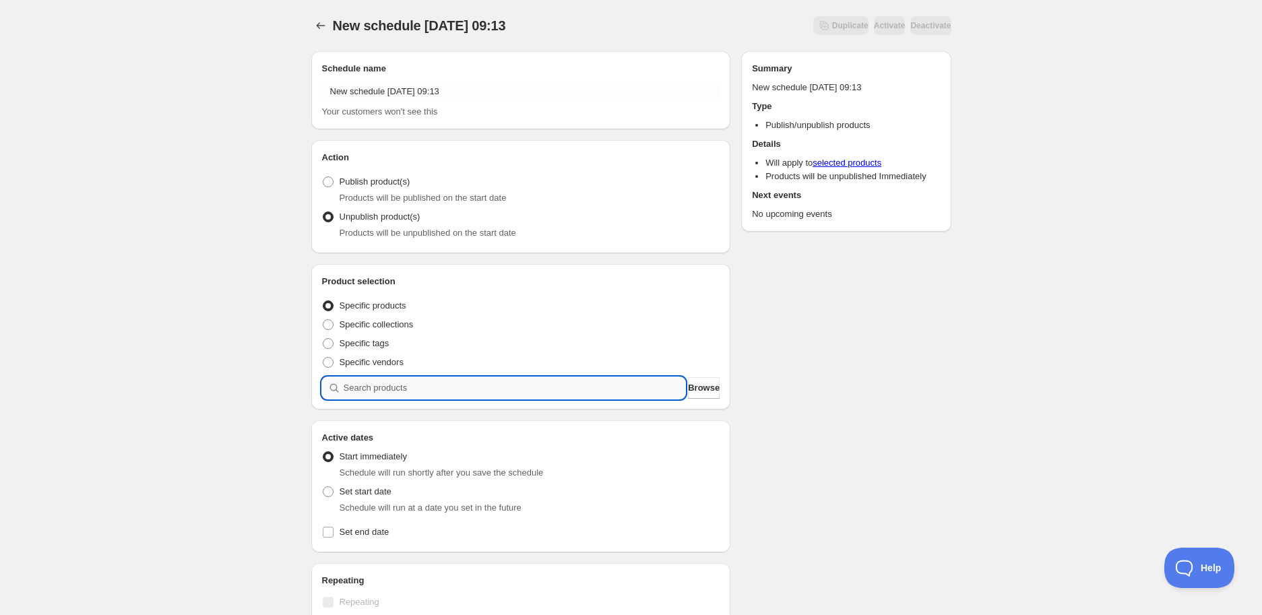
click at [414, 386] on input "search" at bounding box center [515, 388] width 342 height 22
paste input "search"
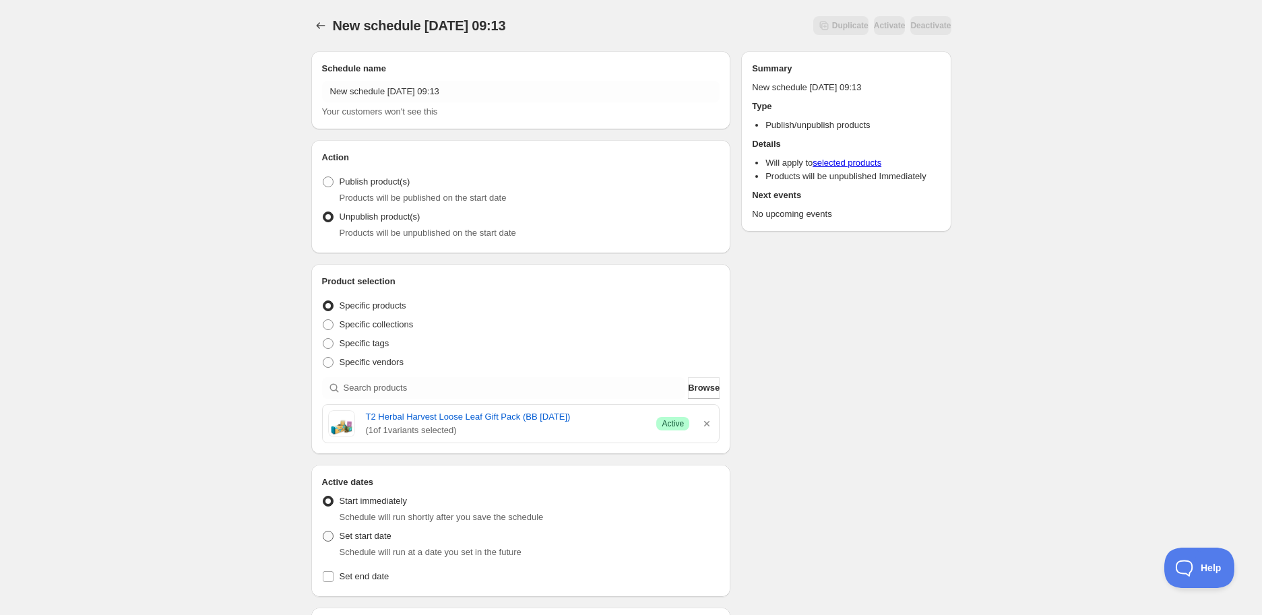
click at [327, 538] on span at bounding box center [328, 536] width 11 height 11
click at [323, 532] on input "Set start date" at bounding box center [323, 531] width 1 height 1
radio input "true"
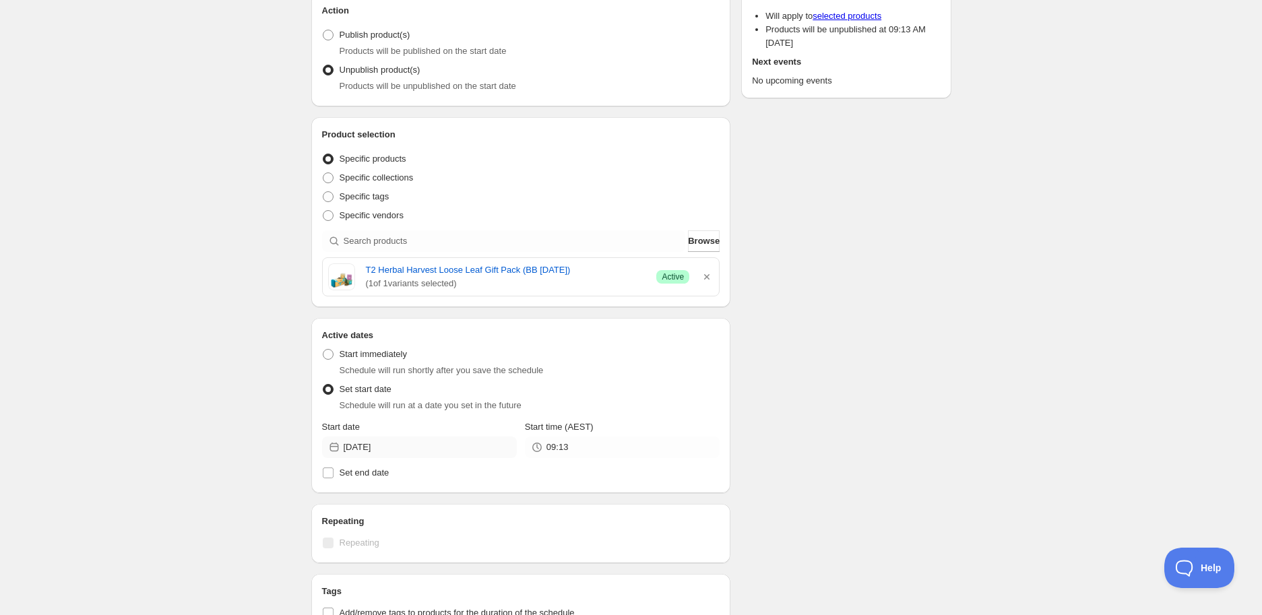
scroll to position [224, 0]
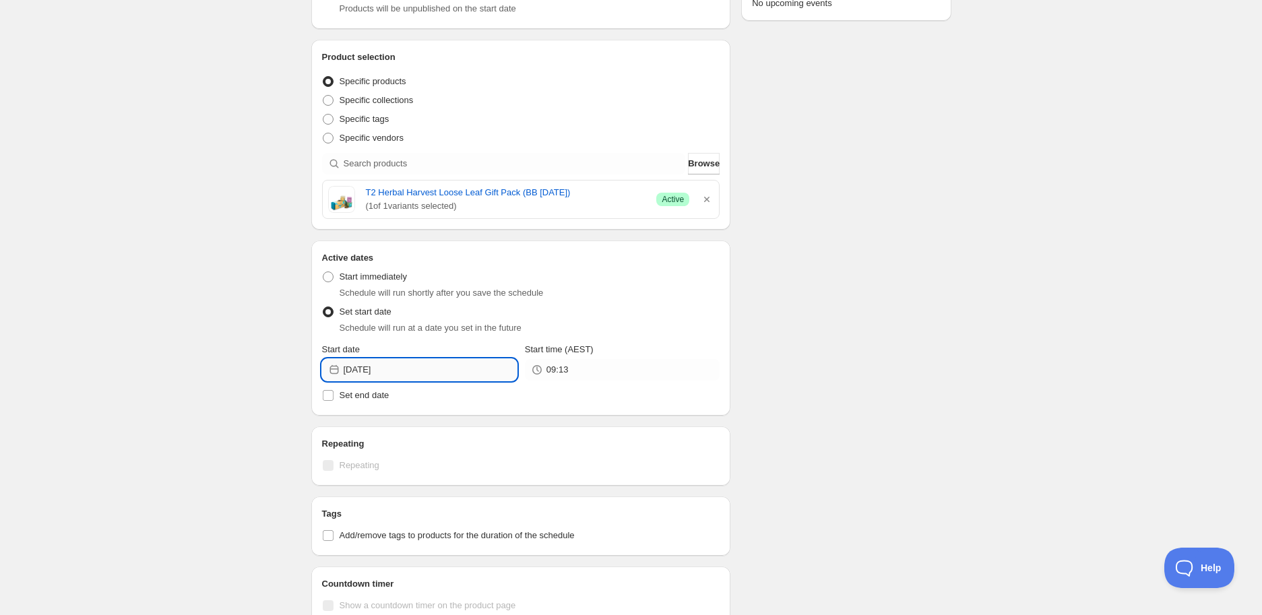
click at [458, 369] on input "[DATE]" at bounding box center [430, 370] width 173 height 22
click at [496, 395] on icon "Show next month, September 2025" at bounding box center [498, 401] width 13 height 13
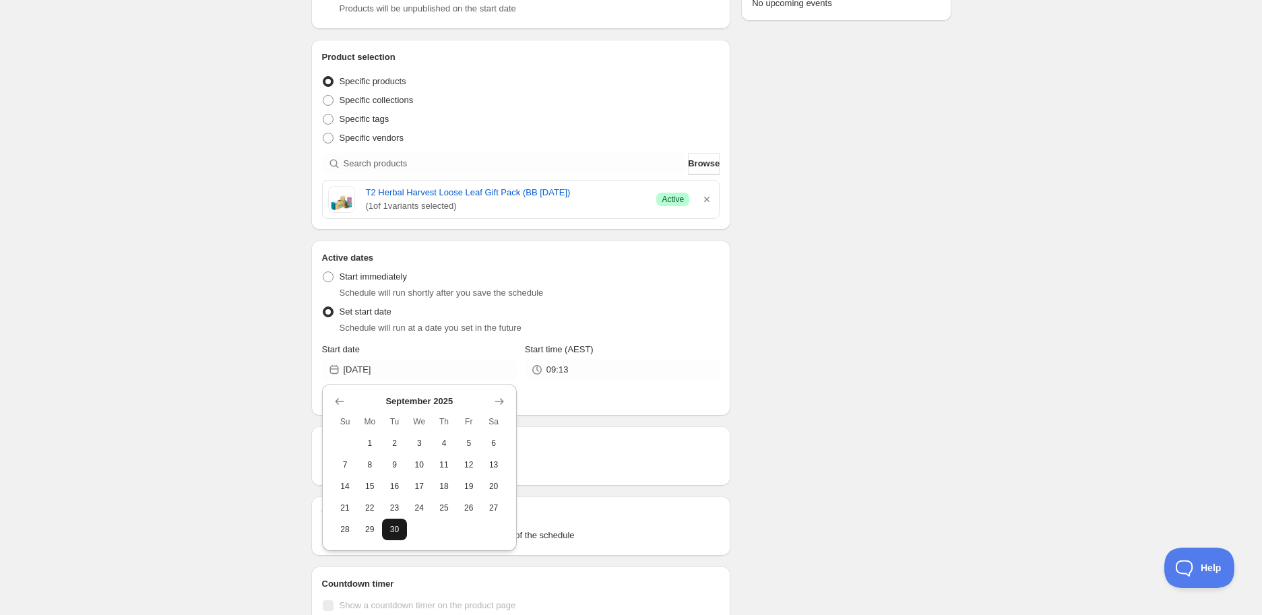
click at [403, 533] on button "30" at bounding box center [394, 530] width 25 height 22
type input "[DATE]"
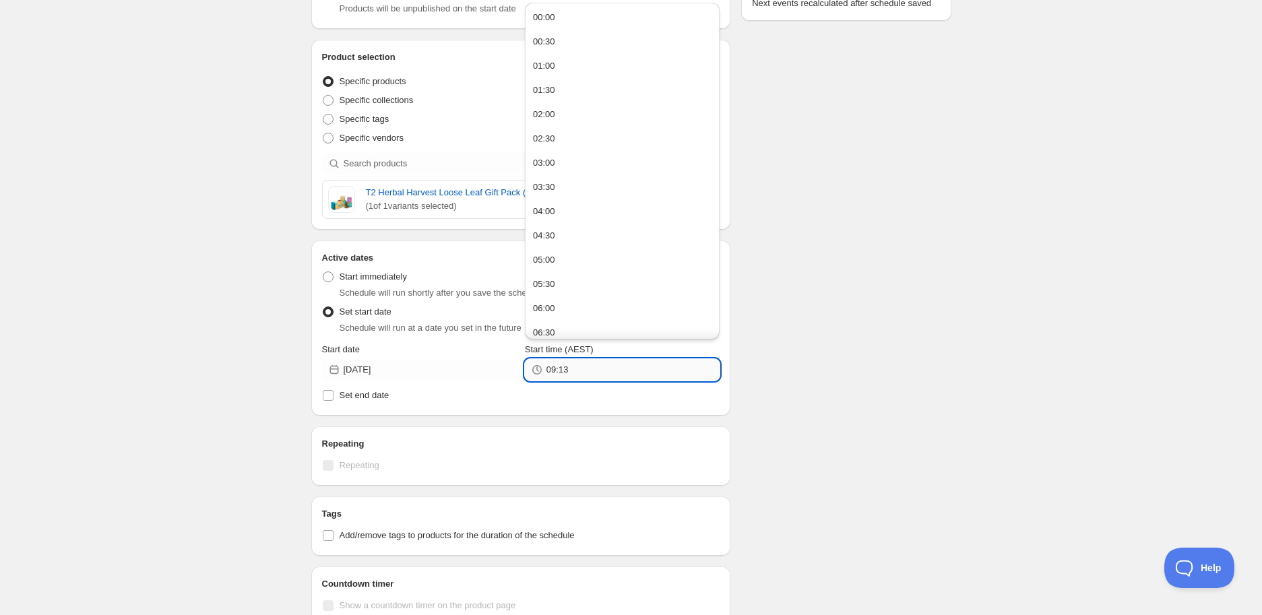
click at [654, 371] on input "09:13" at bounding box center [632, 370] width 173 height 22
click at [563, 247] on button "14:00" at bounding box center [622, 248] width 187 height 22
type input "14:00"
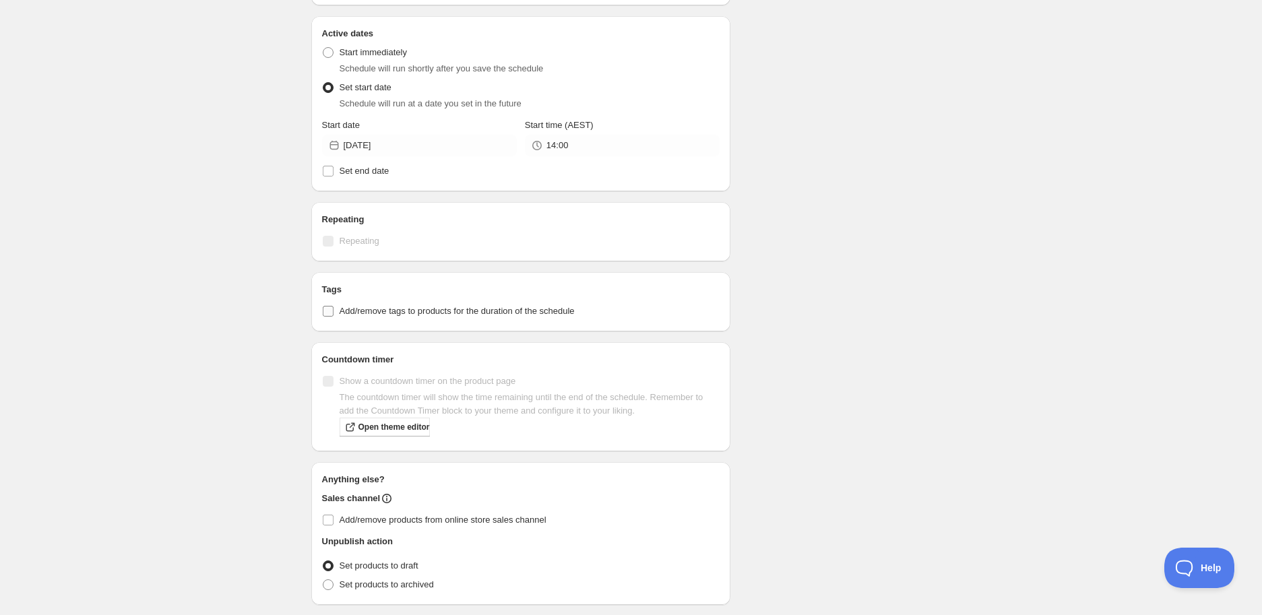
click at [349, 312] on span "Add/remove tags to products for the duration of the schedule" at bounding box center [457, 311] width 235 height 10
click at [333, 312] on input "Add/remove tags to products for the duration of the schedule" at bounding box center [328, 311] width 11 height 11
checkbox input "true"
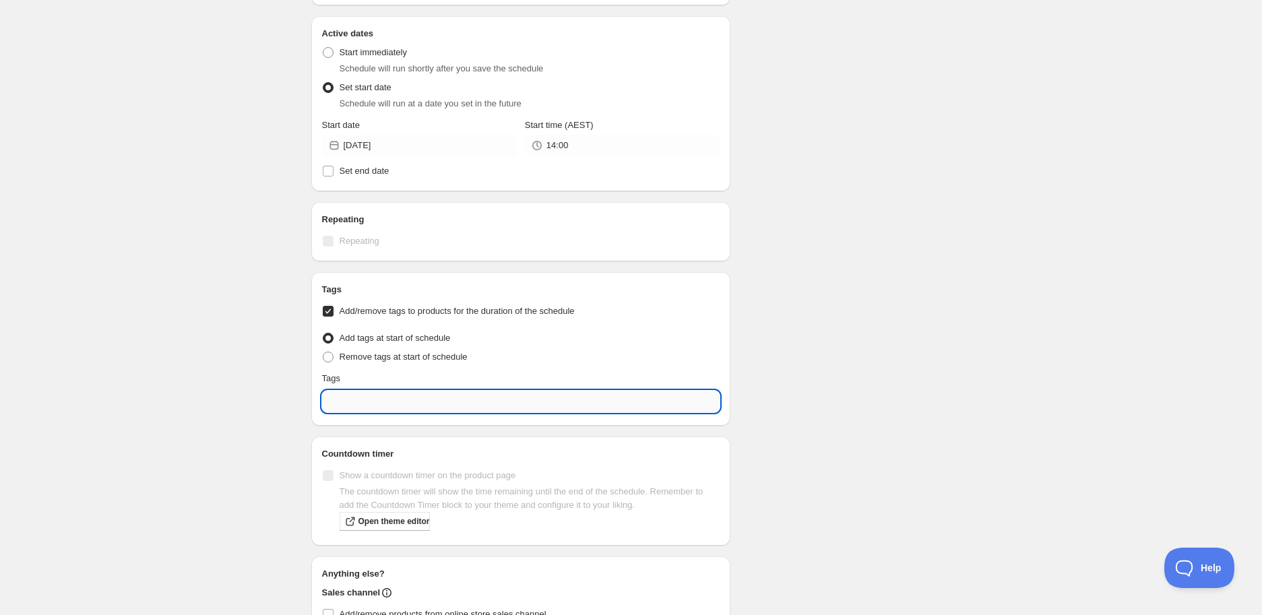
click at [381, 391] on input "text" at bounding box center [521, 402] width 398 height 22
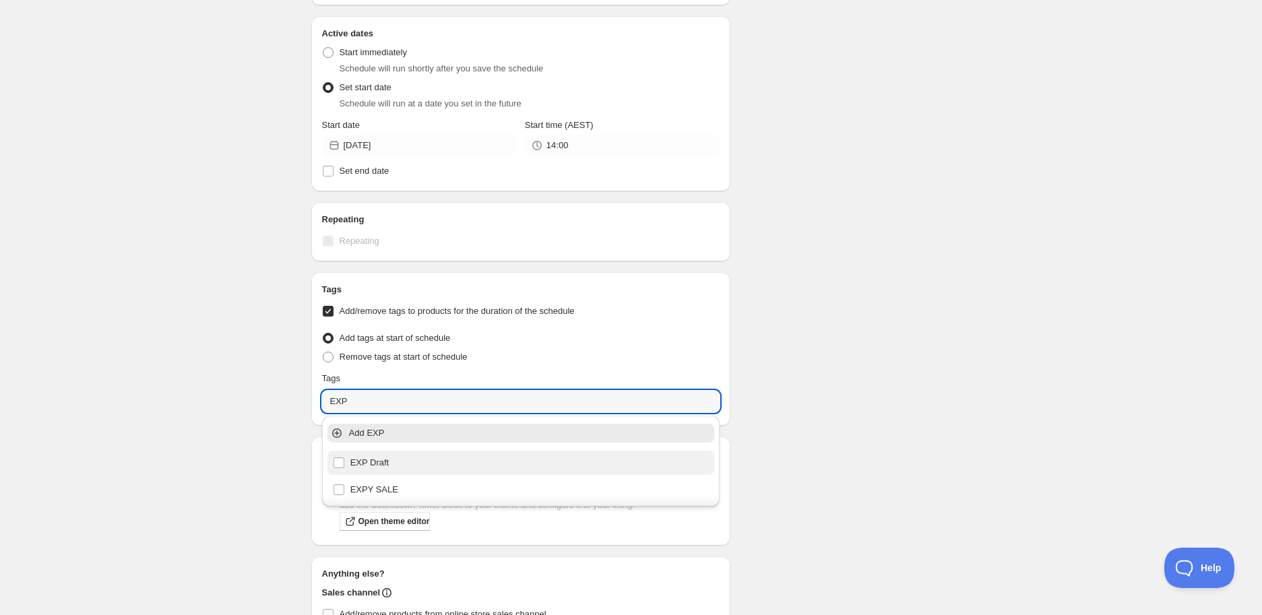
click at [381, 467] on div "EXP Draft" at bounding box center [521, 462] width 377 height 19
type input "EXP Draft"
checkbox input "true"
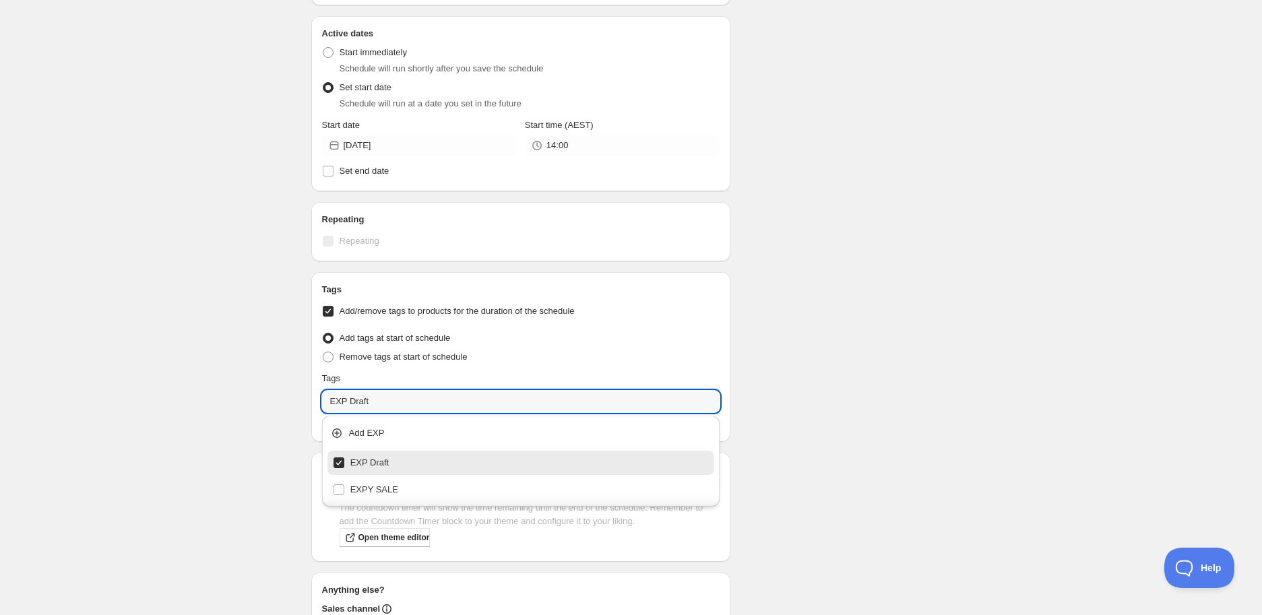
type input "EXP Draft"
click at [997, 364] on div "New schedule [DATE] 09:13. This page is ready New schedule [DATE] 09:13 Duplica…" at bounding box center [631, 162] width 1262 height 1222
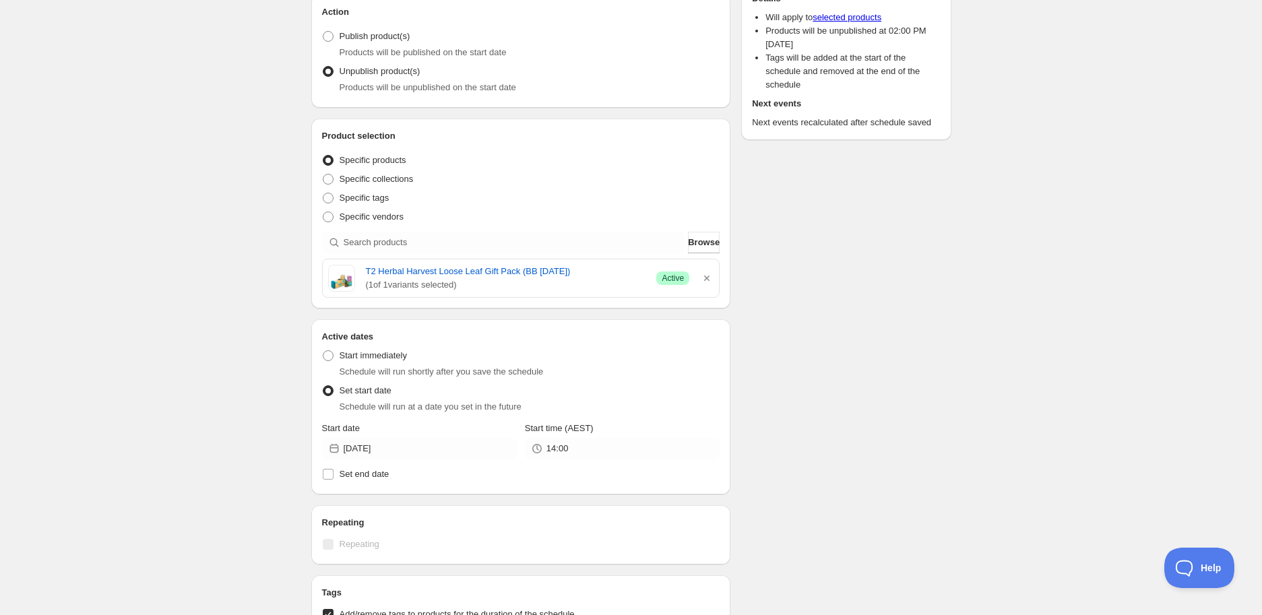
scroll to position [0, 0]
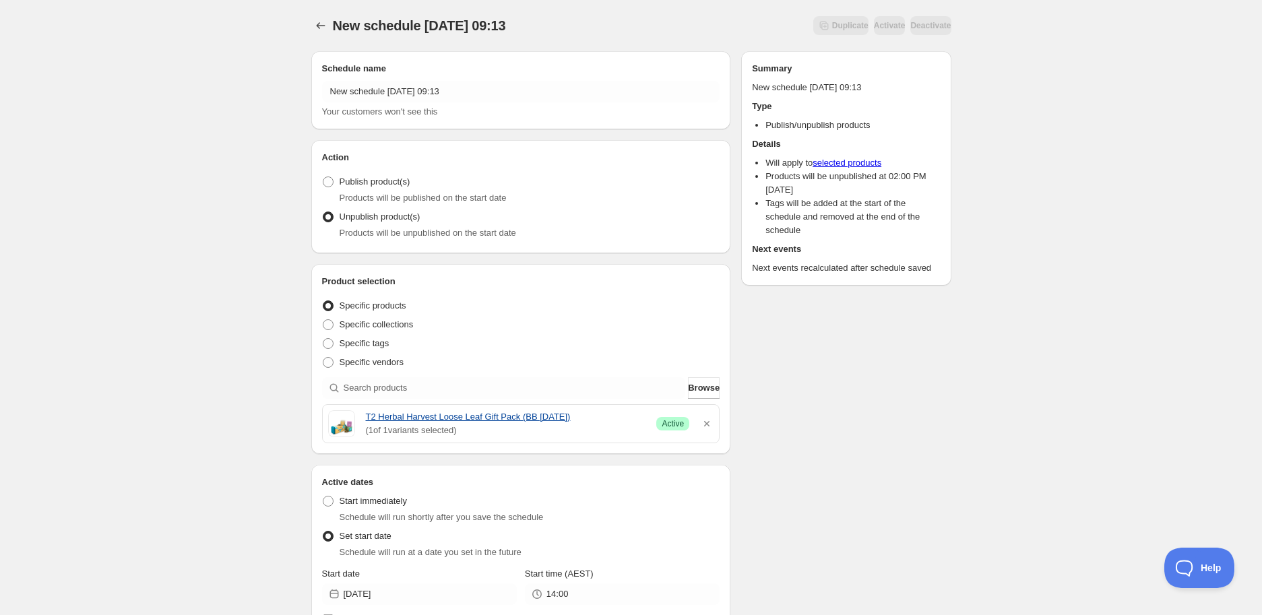
drag, startPoint x: 368, startPoint y: 416, endPoint x: 635, endPoint y: 413, distance: 266.8
click at [635, 413] on div "T2 Herbal Harvest Loose Leaf Gift Pack (BB [DATE]) ( 1 of 1 variants selected) …" at bounding box center [521, 423] width 386 height 27
copy link "T2 Herbal Harvest Loose Leaf Gift Pack (BB [DATE])"
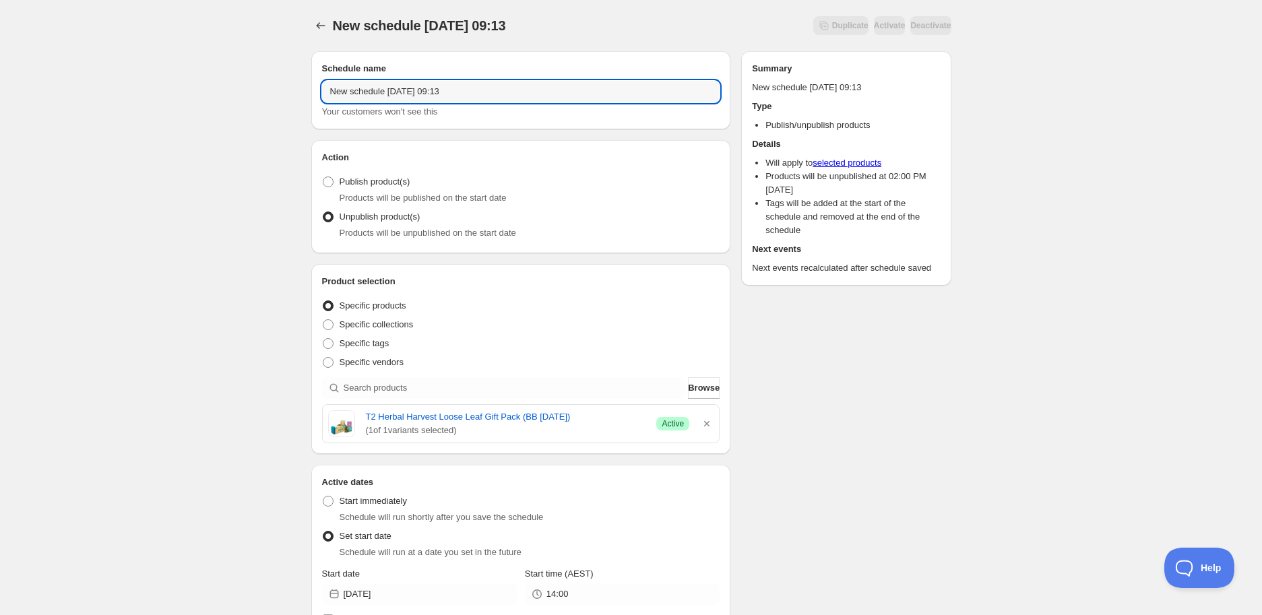
drag, startPoint x: 473, startPoint y: 90, endPoint x: 76, endPoint y: 88, distance: 396.8
click at [76, 88] on div "New schedule [DATE] 09:13. This page is ready New schedule [DATE] 09:13 Duplica…" at bounding box center [631, 611] width 1262 height 1222
paste input "T2 Herbal Harvest Loose Leaf Gift Pack (BB [DATE])"
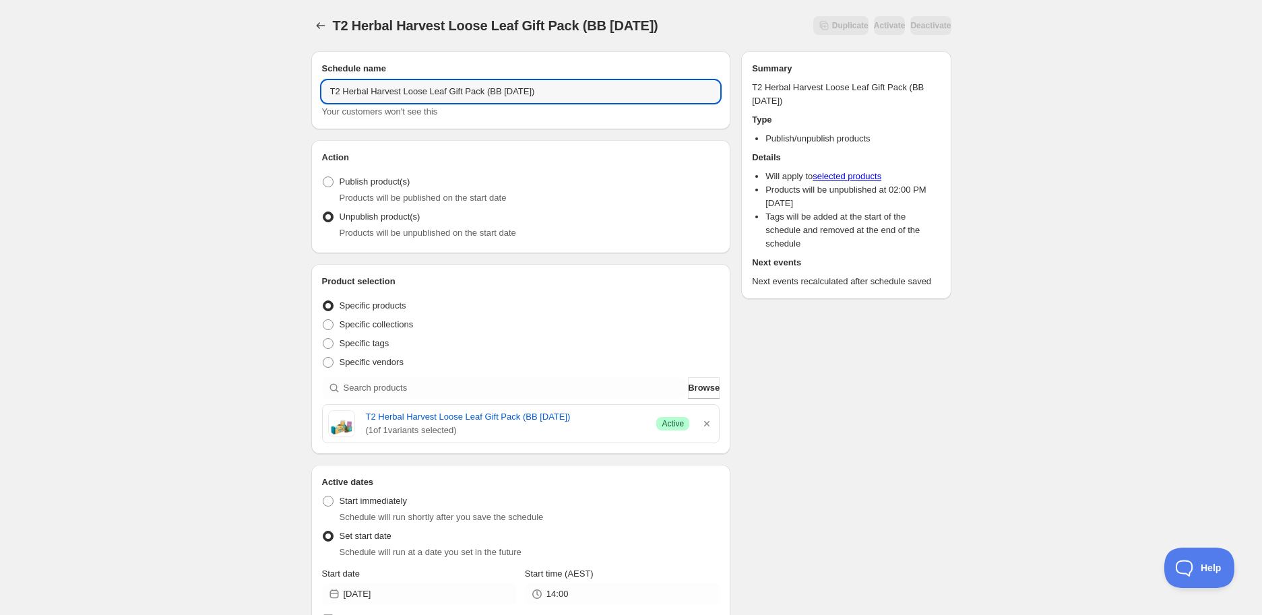
type input "T2 Herbal Harvest Loose Leaf Gift Pack (BB [DATE])"
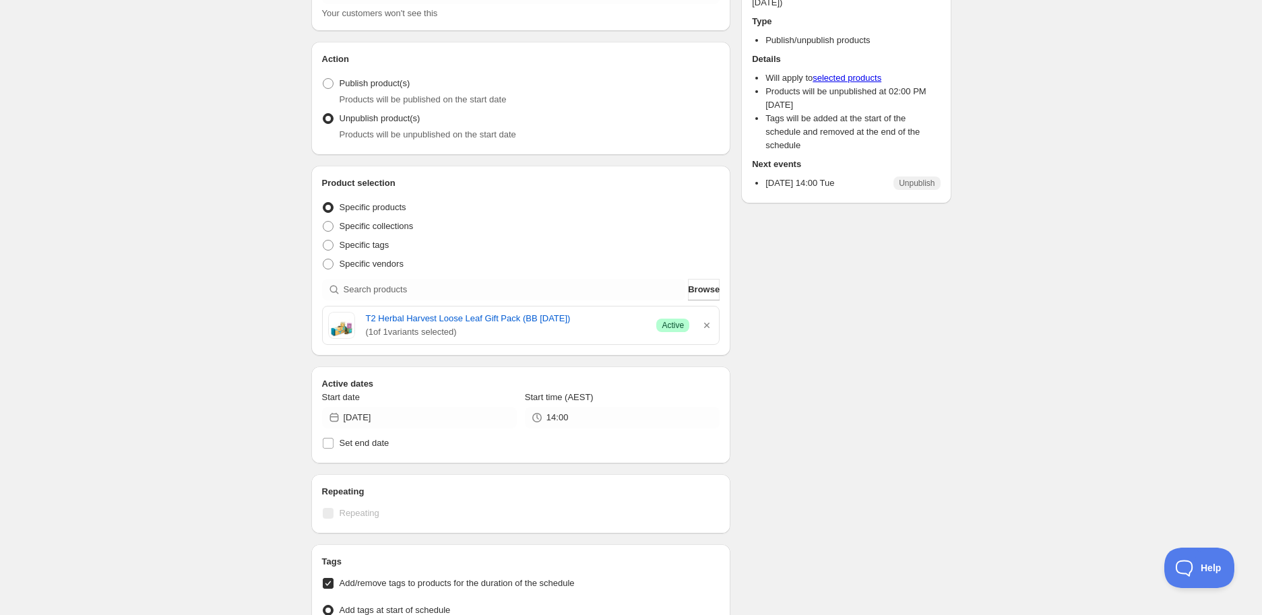
scroll to position [224, 0]
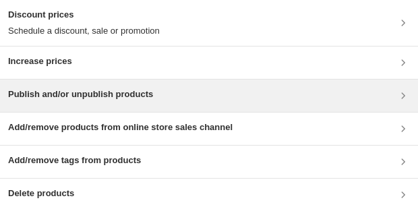
click at [77, 92] on h3 "Publish and/or unpublish products" at bounding box center [80, 94] width 145 height 13
click at [219, 101] on div "Publish and/or unpublish products" at bounding box center [209, 96] width 402 height 16
click at [246, 86] on div "Publish and/or unpublish products" at bounding box center [209, 95] width 418 height 32
